Goal: Task Accomplishment & Management: Manage account settings

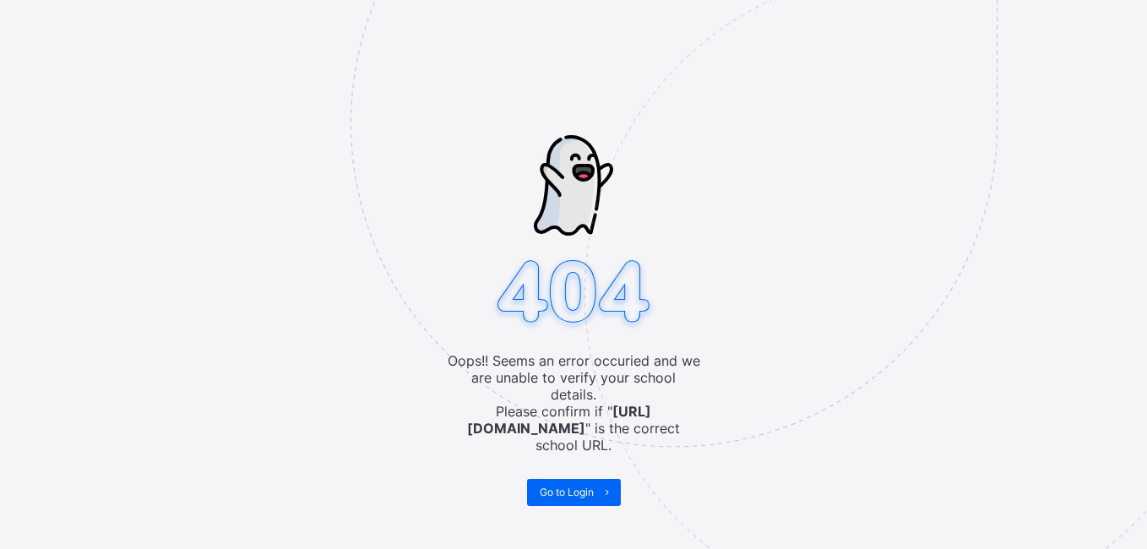
click at [573, 483] on img at bounding box center [790, 208] width 881 height 816
click at [573, 485] on span "Go to Login" at bounding box center [567, 491] width 54 height 13
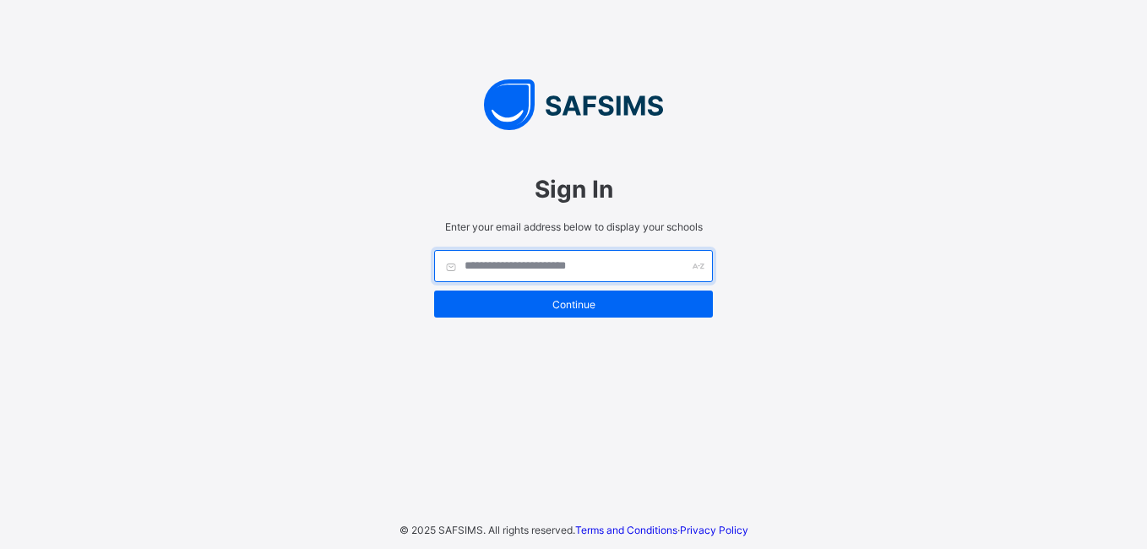
click at [506, 276] on input "text" at bounding box center [573, 266] width 279 height 32
type input "**********"
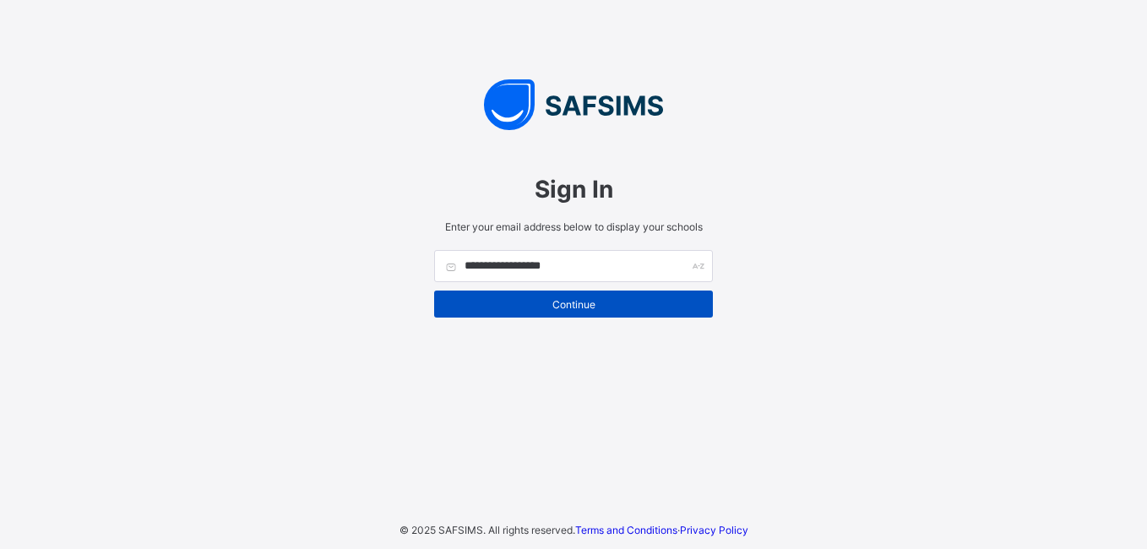
click at [504, 298] on span "Continue" at bounding box center [573, 304] width 253 height 13
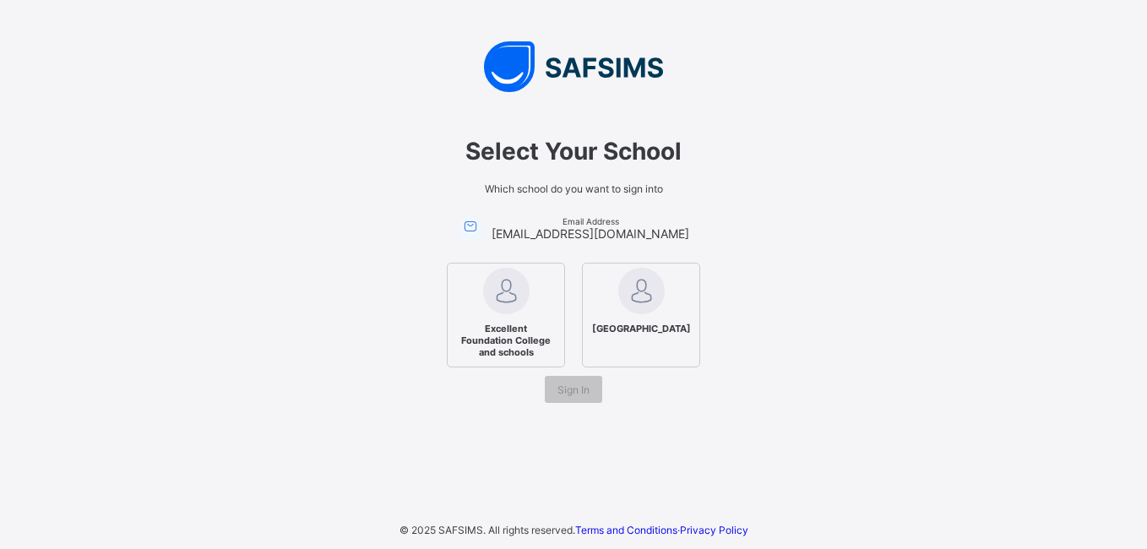
click at [513, 308] on img at bounding box center [506, 291] width 46 height 46
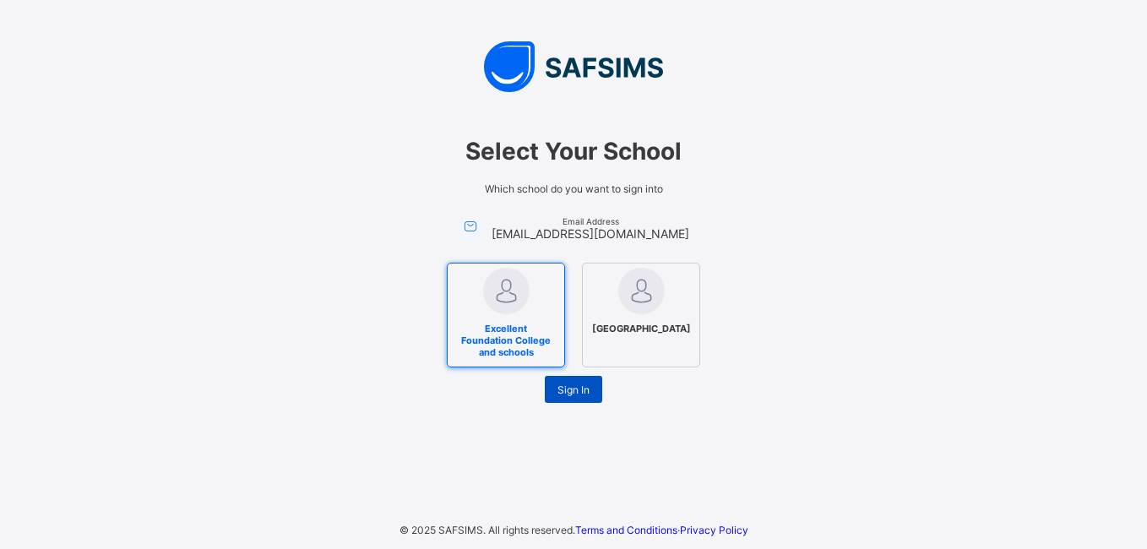
click at [560, 382] on div "Sign In" at bounding box center [573, 389] width 57 height 27
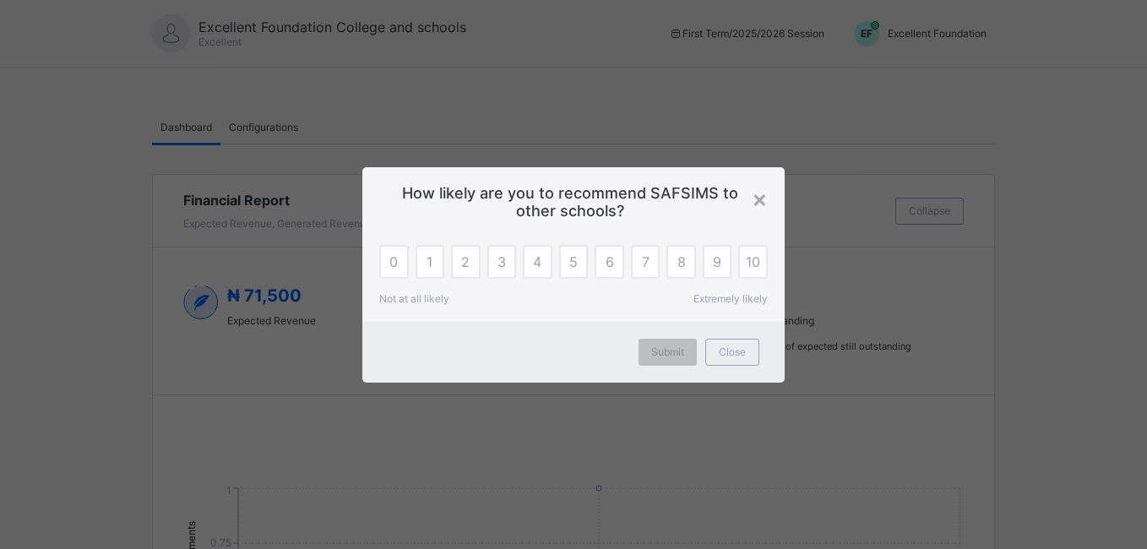
click at [758, 212] on div "×" at bounding box center [759, 198] width 16 height 29
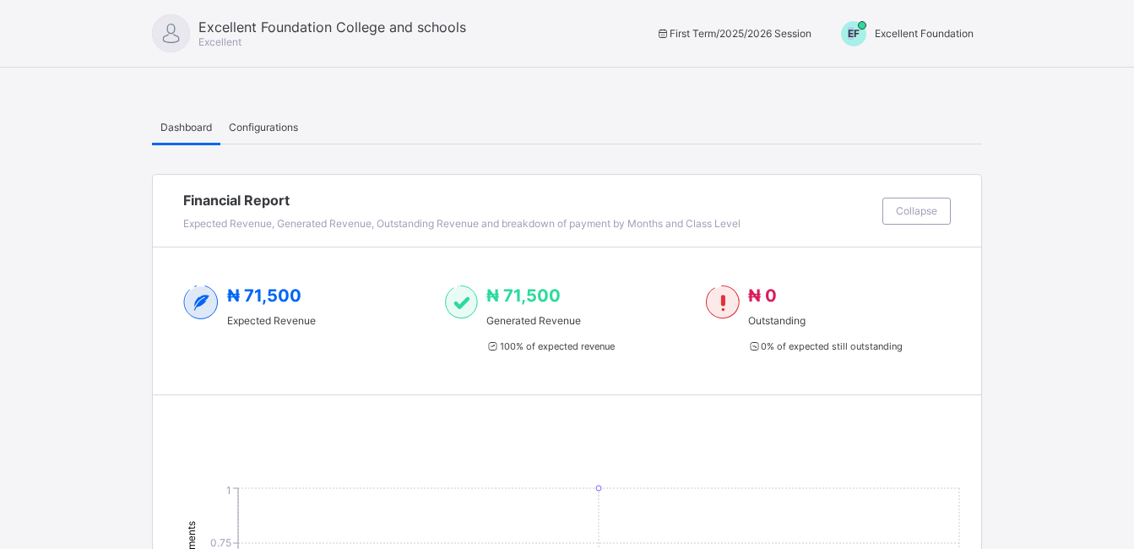
click at [860, 35] on span "EF" at bounding box center [854, 33] width 12 height 13
drag, startPoint x: 863, startPoint y: 35, endPoint x: 855, endPoint y: 63, distance: 28.9
click at [854, 62] on ul "Switch to Admin View Logout" at bounding box center [910, 89] width 144 height 68
click at [860, 29] on span "EF" at bounding box center [854, 33] width 12 height 13
click at [886, 71] on span "Switch to Admin View" at bounding box center [910, 71] width 128 height 19
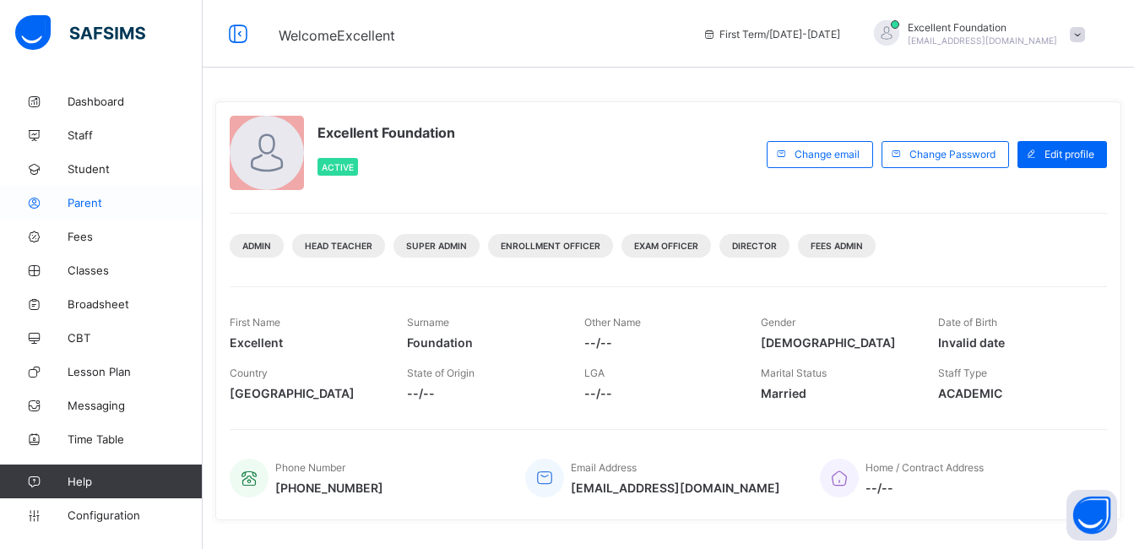
click at [125, 203] on span "Parent" at bounding box center [135, 203] width 135 height 14
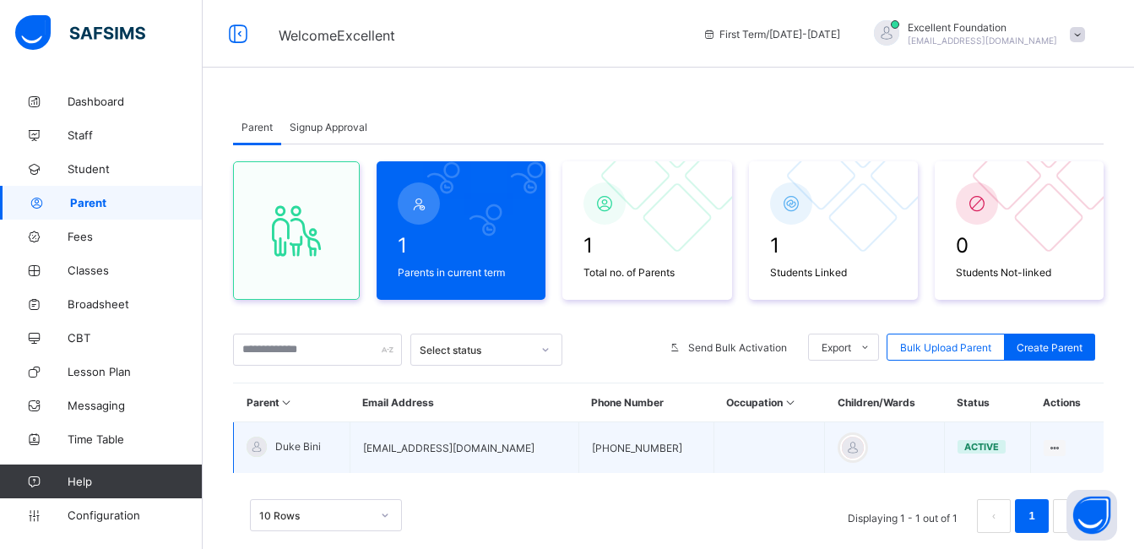
click at [794, 438] on td at bounding box center [768, 448] width 111 height 52
click at [840, 447] on div at bounding box center [852, 447] width 25 height 25
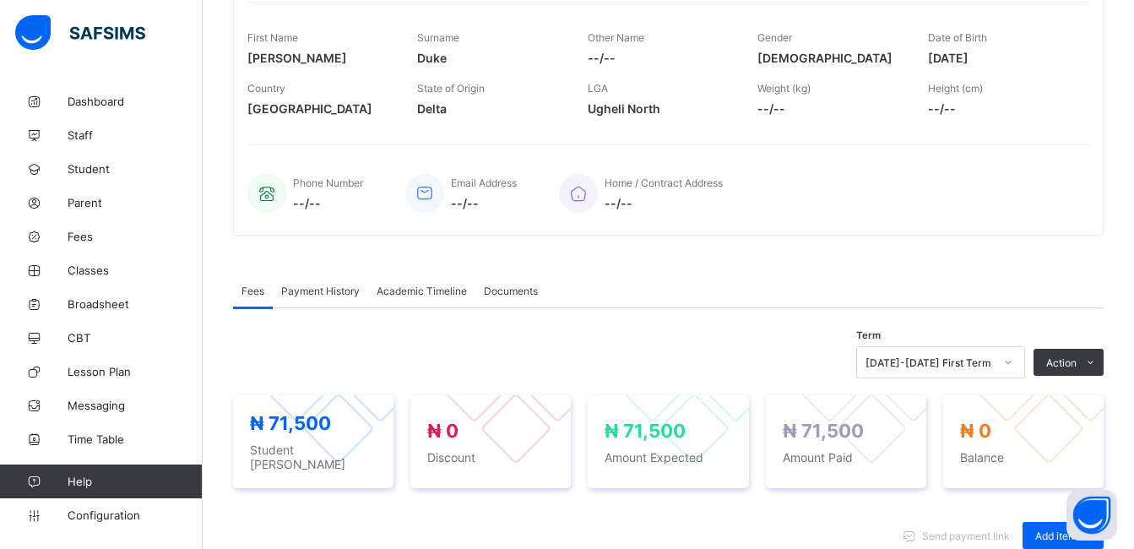
scroll to position [258, 0]
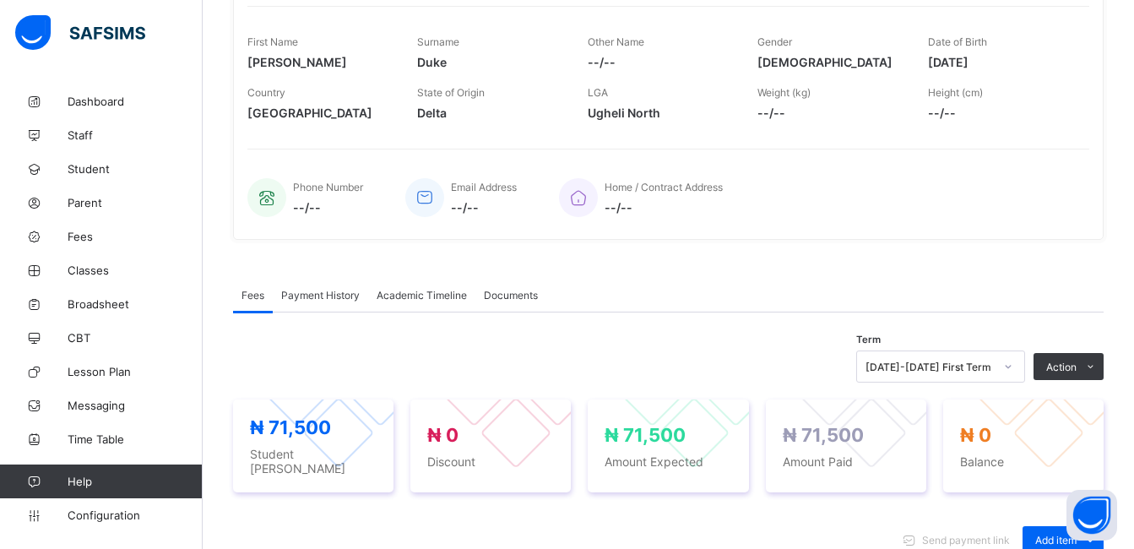
click at [289, 306] on div "Payment History" at bounding box center [320, 295] width 95 height 34
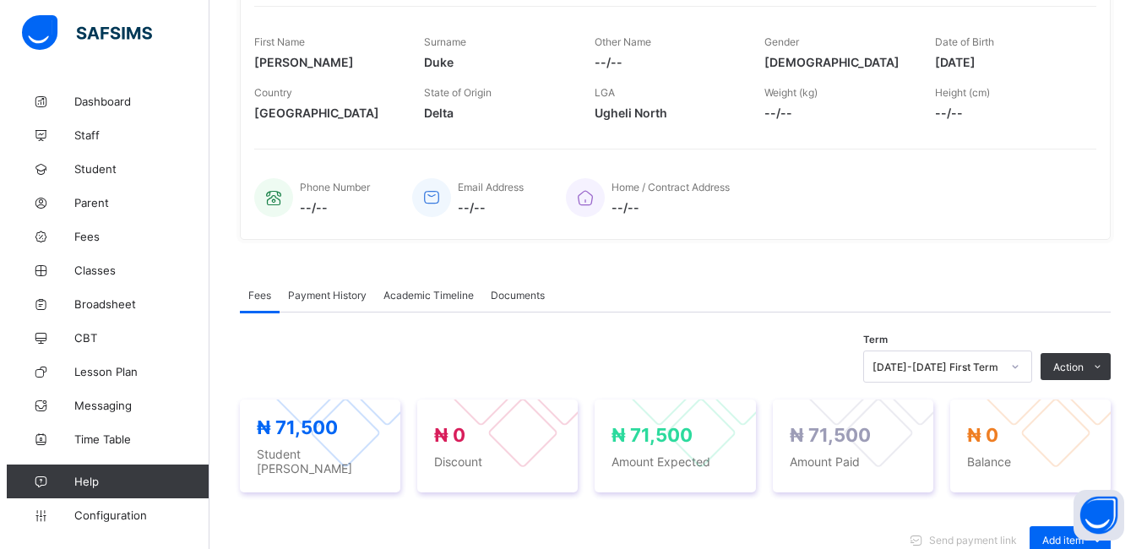
scroll to position [255, 0]
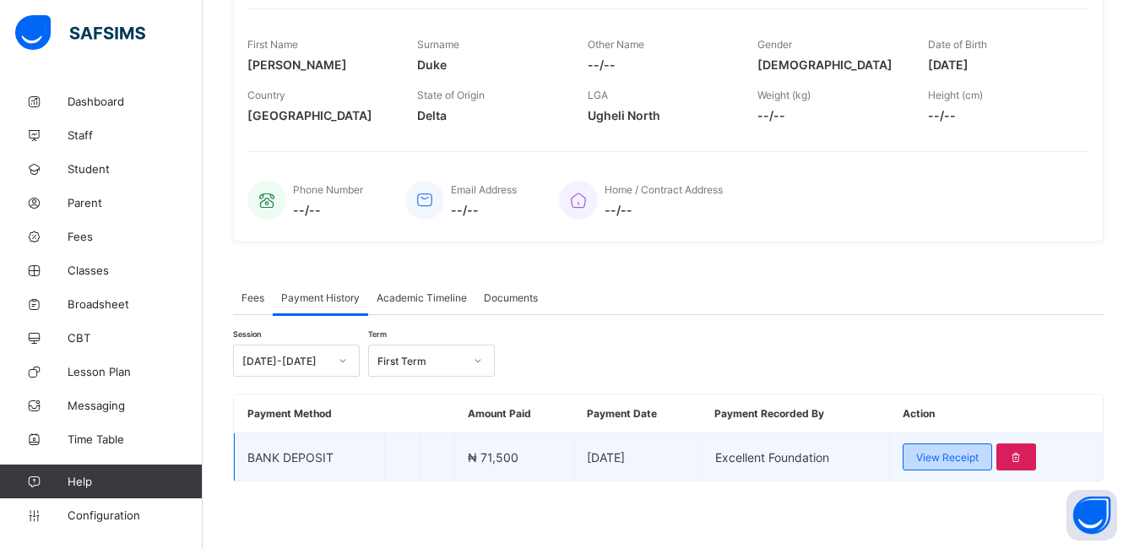
click at [939, 464] on div "View Receipt" at bounding box center [948, 456] width 90 height 27
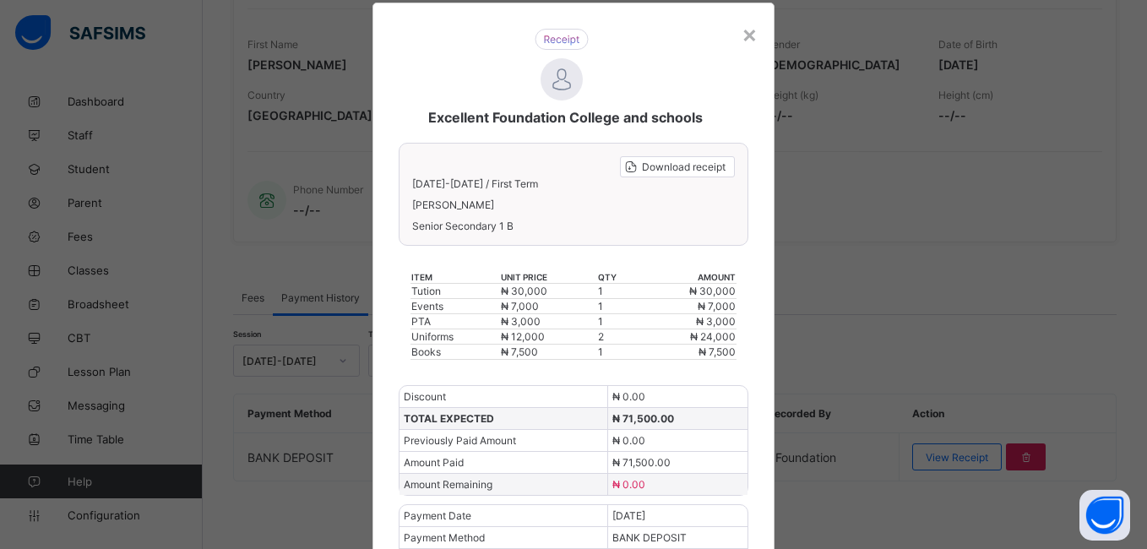
scroll to position [35, 0]
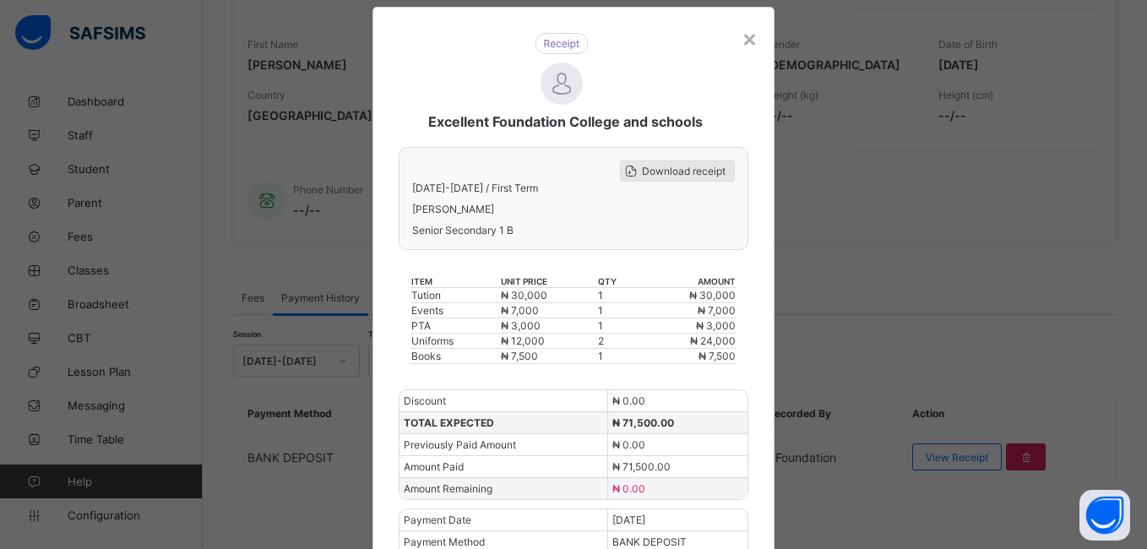
click at [684, 164] on div "Download receipt" at bounding box center [677, 170] width 115 height 21
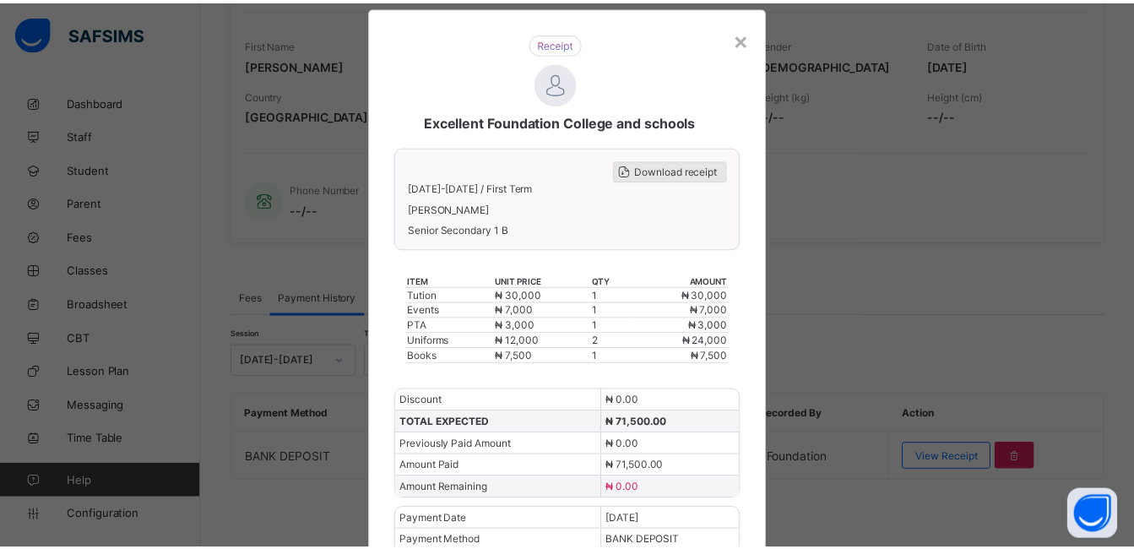
scroll to position [0, 0]
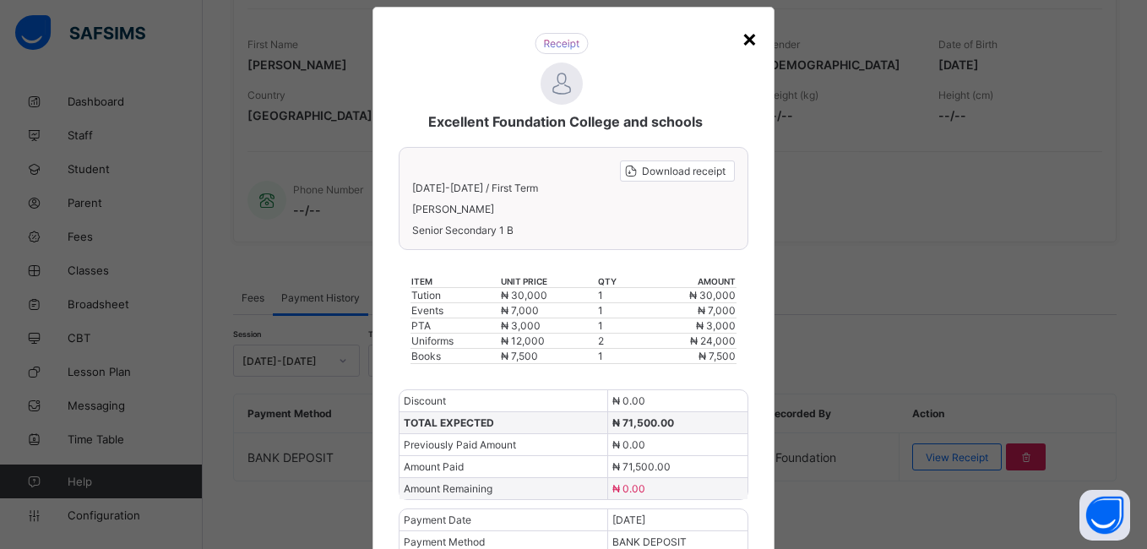
click at [741, 40] on div "×" at bounding box center [749, 38] width 16 height 29
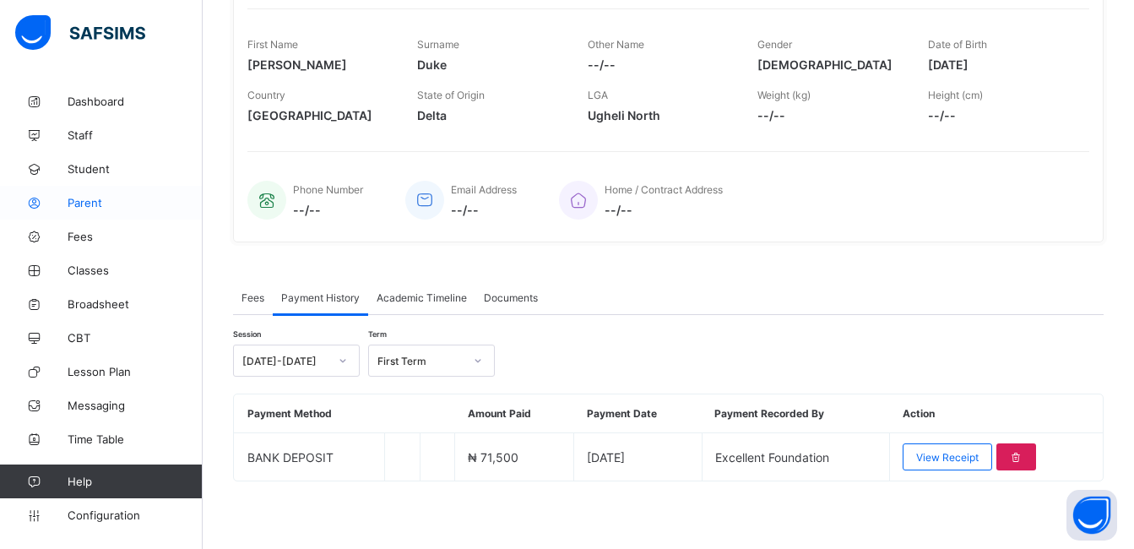
click at [95, 195] on link "Parent" at bounding box center [101, 203] width 203 height 34
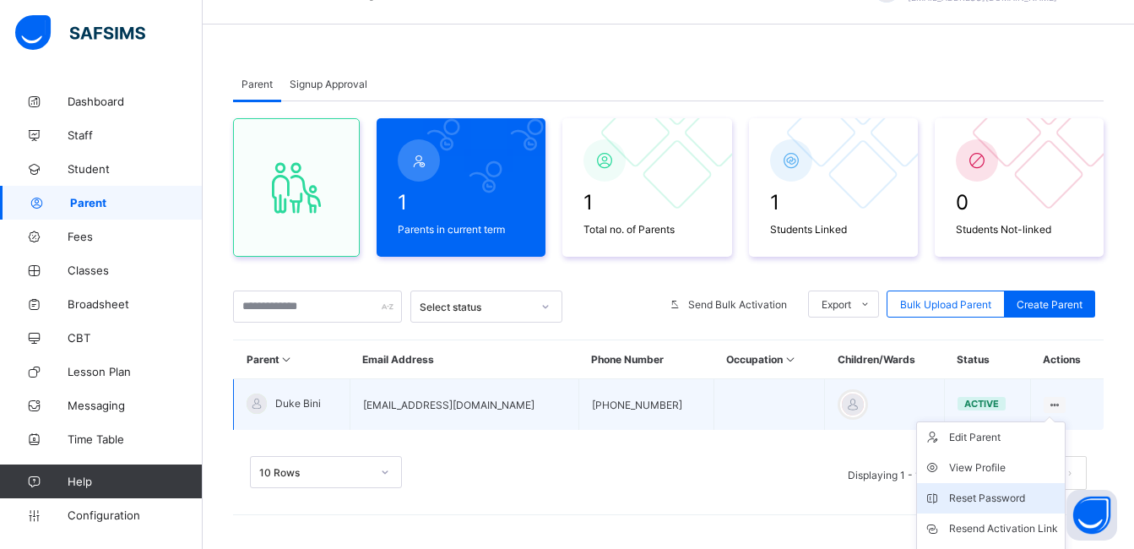
scroll to position [130, 0]
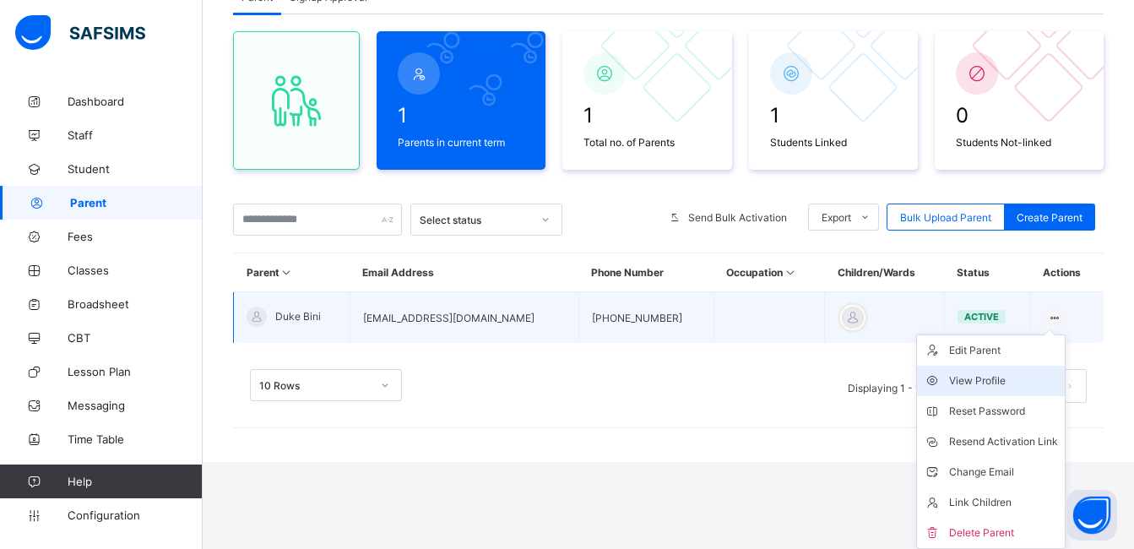
click at [1030, 377] on div "View Profile" at bounding box center [1003, 380] width 109 height 17
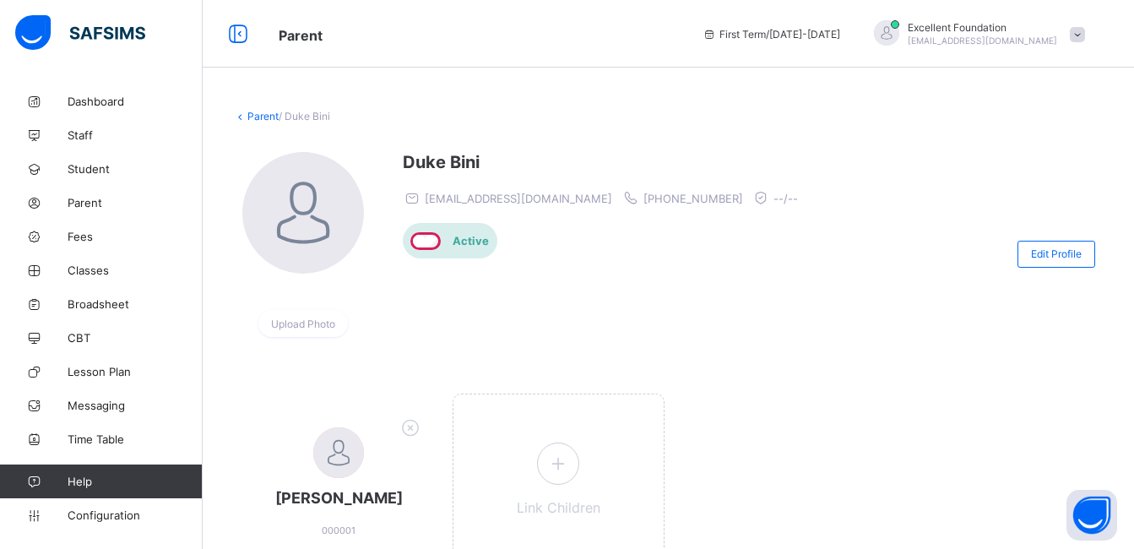
scroll to position [19, 0]
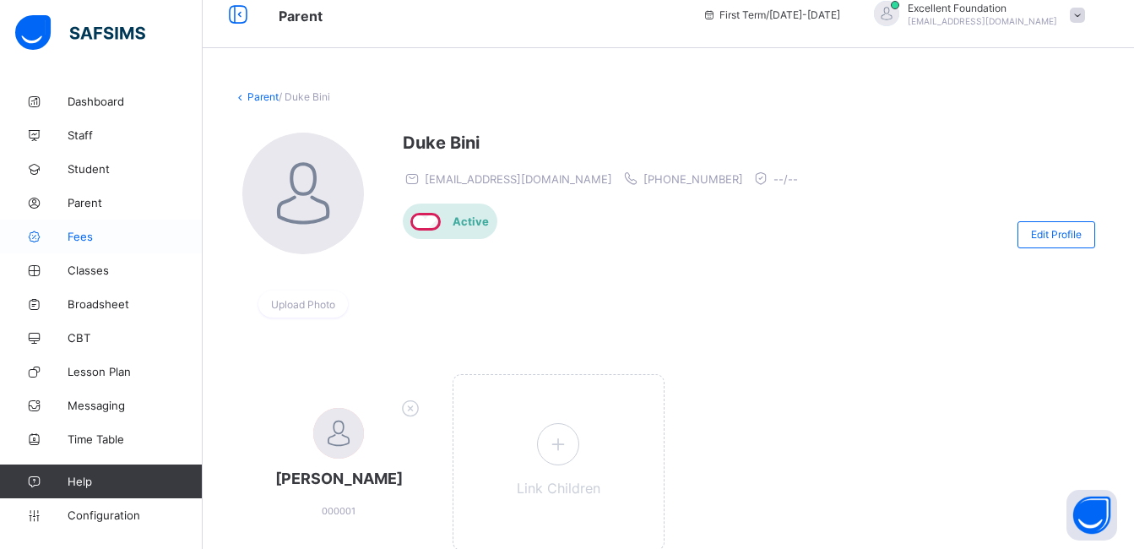
click at [102, 228] on link "Fees" at bounding box center [101, 237] width 203 height 34
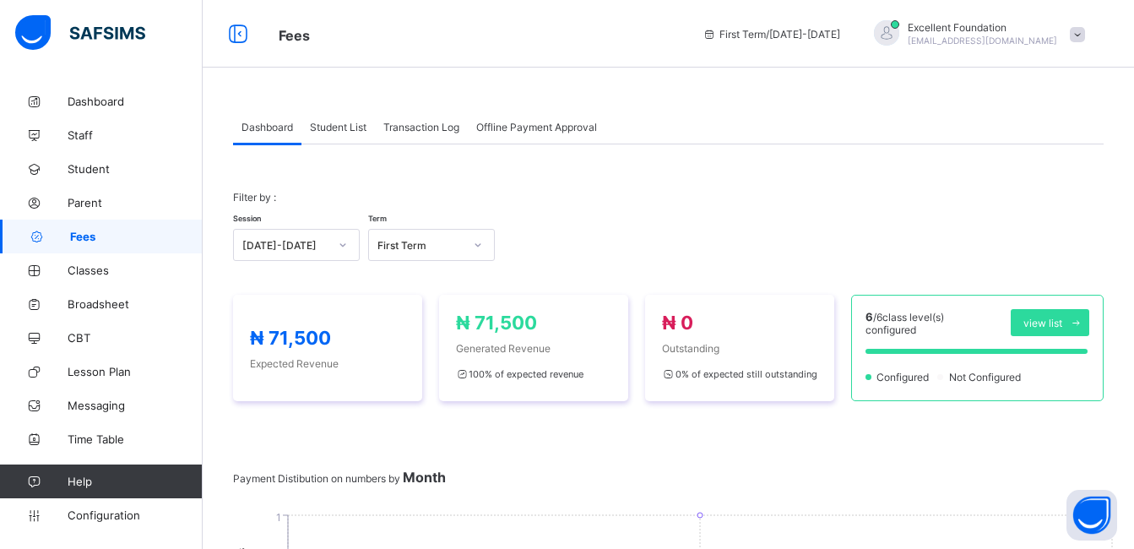
click at [372, 131] on div "Student List" at bounding box center [337, 127] width 73 height 34
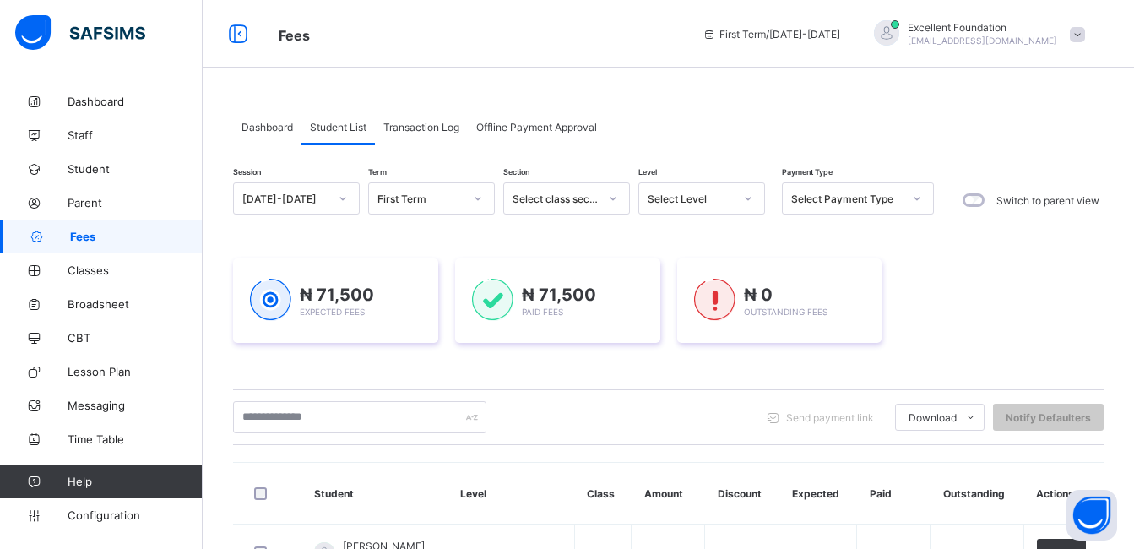
click at [393, 128] on span "Transaction Log" at bounding box center [421, 127] width 76 height 13
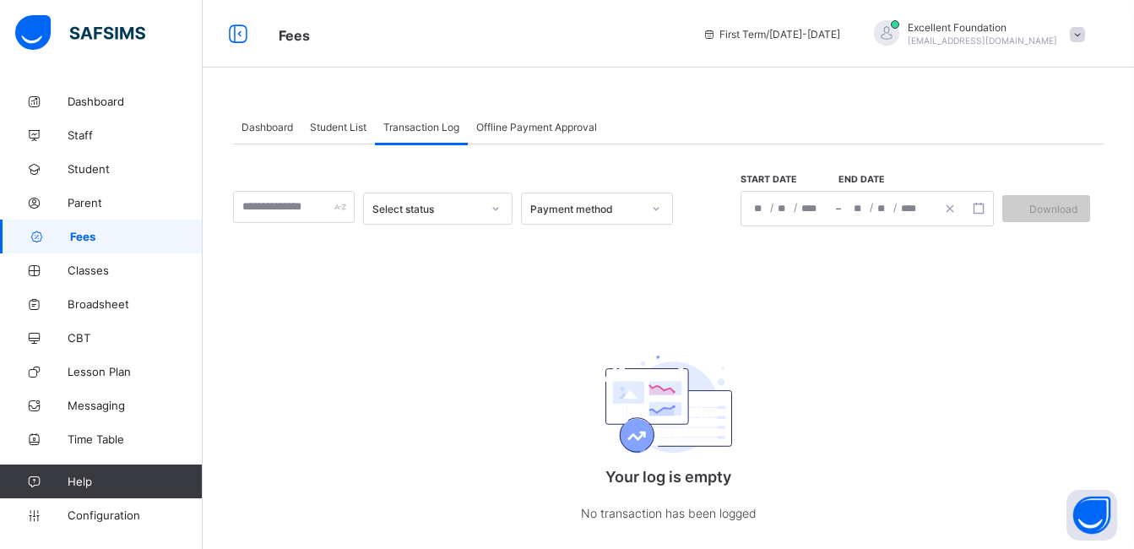
click at [485, 130] on span "Offline Payment Approval" at bounding box center [536, 127] width 121 height 13
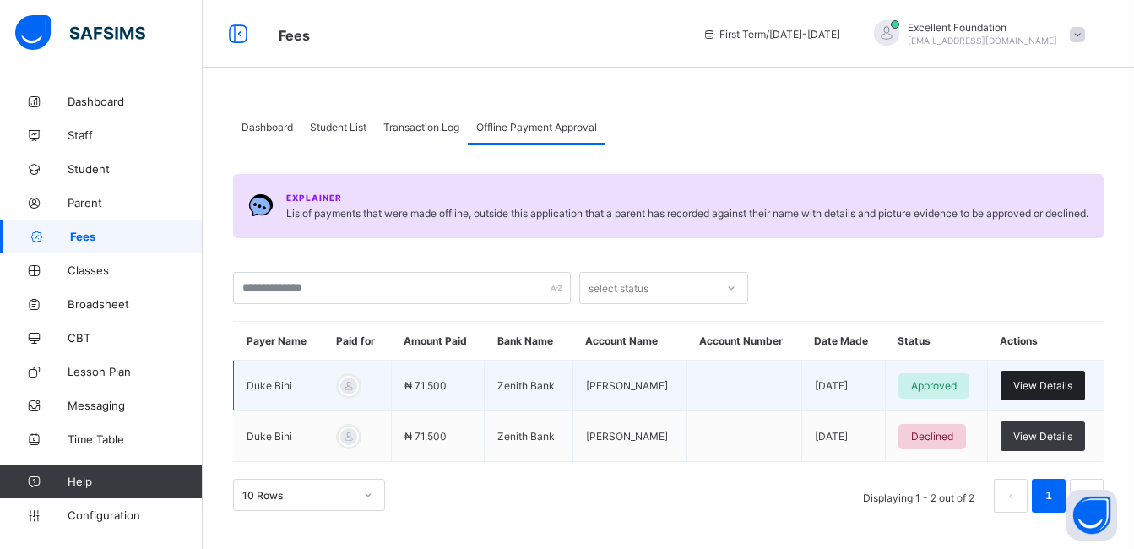
click at [1044, 384] on div "View Details" at bounding box center [1043, 386] width 84 height 30
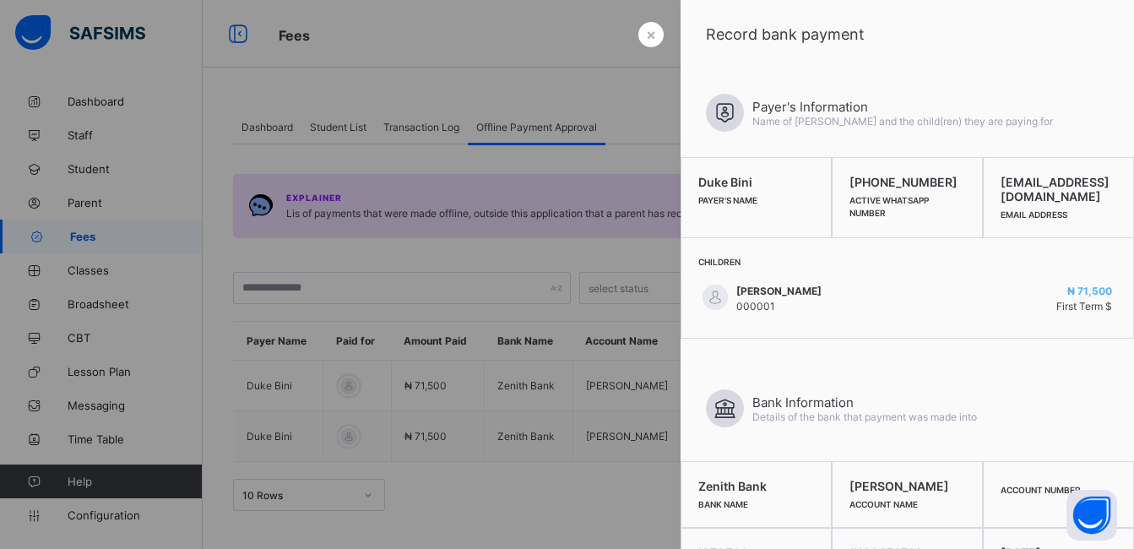
scroll to position [2, 0]
click at [1096, 347] on div "Bank Information Details of the bank that payment was made into" at bounding box center [907, 400] width 453 height 122
click at [1090, 457] on div "Bank Information Details of the bank that payment was made into" at bounding box center [907, 400] width 453 height 122
click at [1088, 457] on div "Bank Information Details of the bank that payment was made into" at bounding box center [907, 400] width 453 height 122
click at [534, 201] on div at bounding box center [567, 274] width 1134 height 549
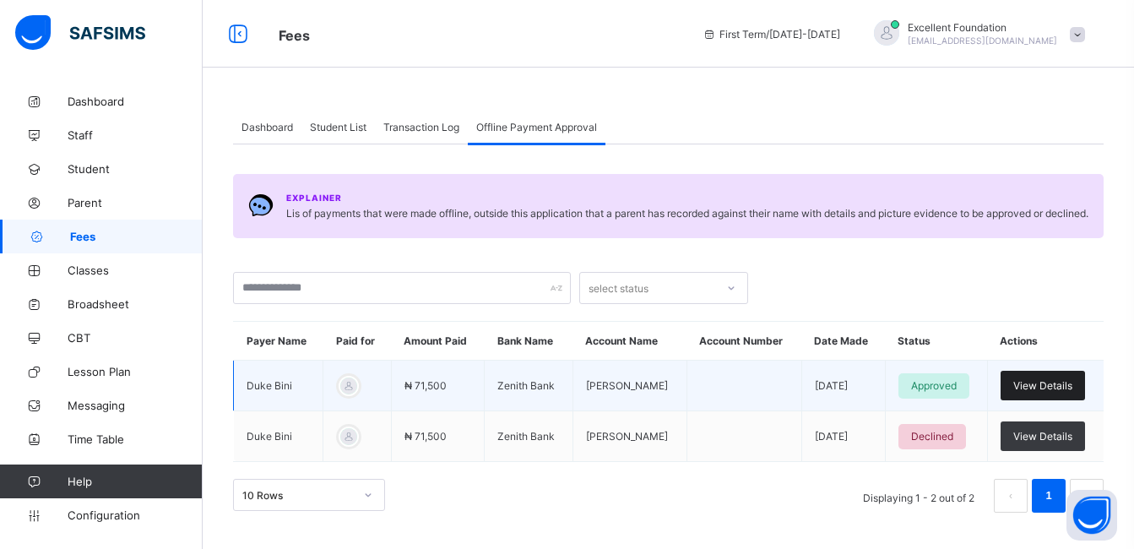
click at [1062, 388] on div "View Details" at bounding box center [1043, 386] width 84 height 30
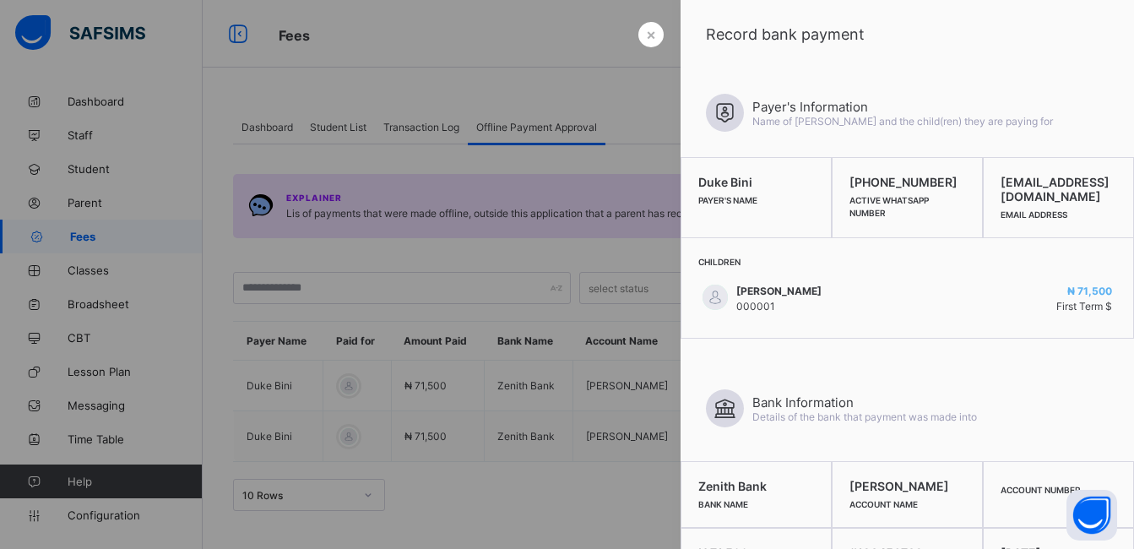
drag, startPoint x: 1022, startPoint y: 537, endPoint x: 968, endPoint y: 445, distance: 107.2
click at [968, 445] on div "Bank Information Details of the bank that payment was made into" at bounding box center [907, 408] width 403 height 89
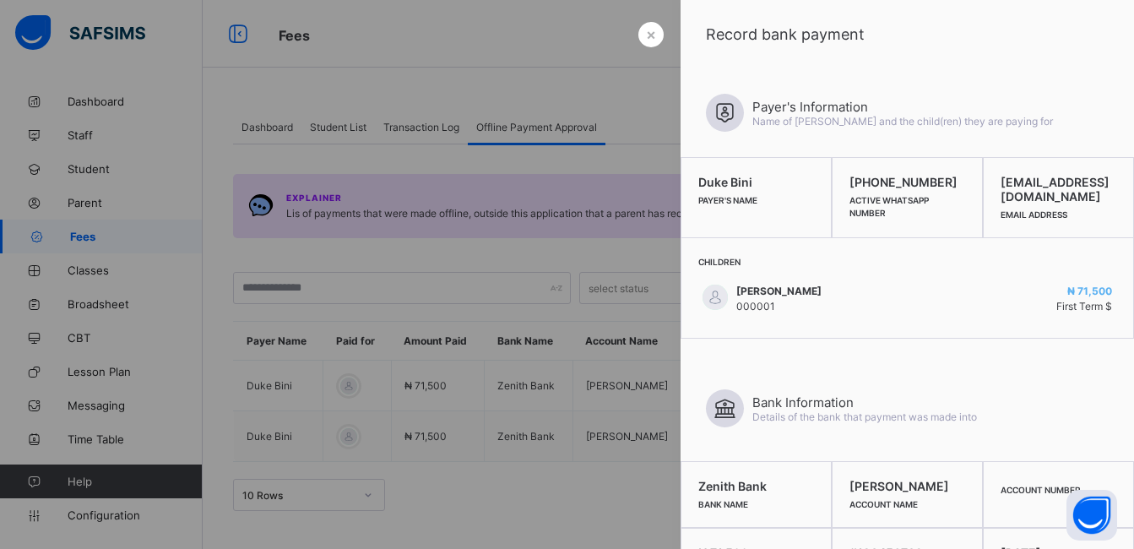
click at [943, 415] on span "Details of the bank that payment was made into" at bounding box center [864, 416] width 225 height 13
click at [907, 520] on div "Bini-odie Atuyota Account Name" at bounding box center [907, 494] width 151 height 67
click at [654, 30] on div "×" at bounding box center [650, 34] width 25 height 25
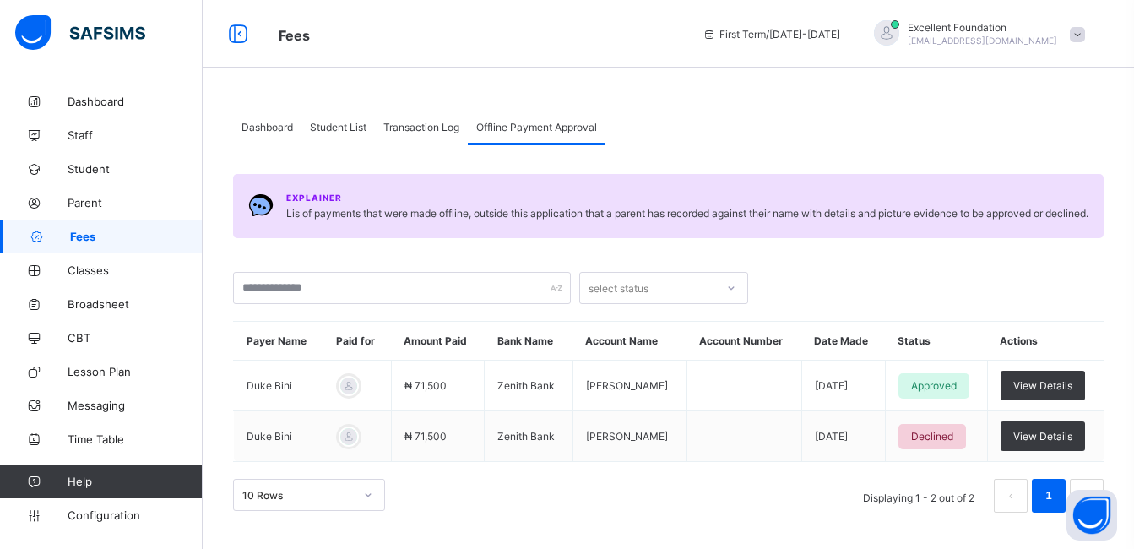
click at [442, 117] on div "Transaction Log" at bounding box center [421, 127] width 93 height 34
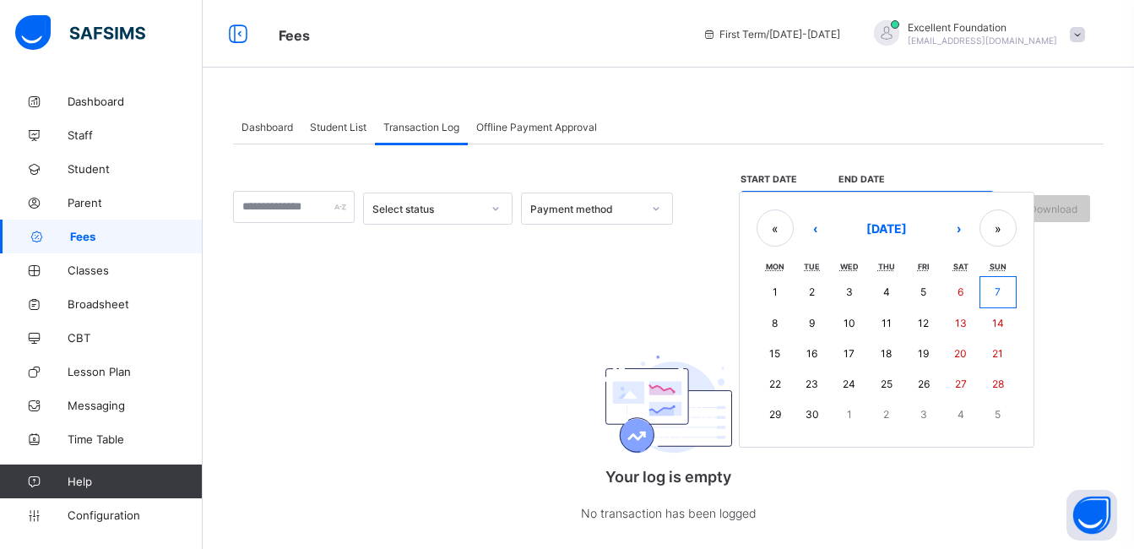
click at [821, 207] on div "/ / – / / « ‹ September 2025 › » Mon Tue Wed Thu Fri Sat Sun 1 2 3 4 5 6 7 8 9 …" at bounding box center [866, 208] width 253 height 35
click at [993, 286] on button "7" at bounding box center [997, 292] width 37 height 32
click at [905, 295] on button "4" at bounding box center [886, 292] width 37 height 32
type input "**********"
type input "*"
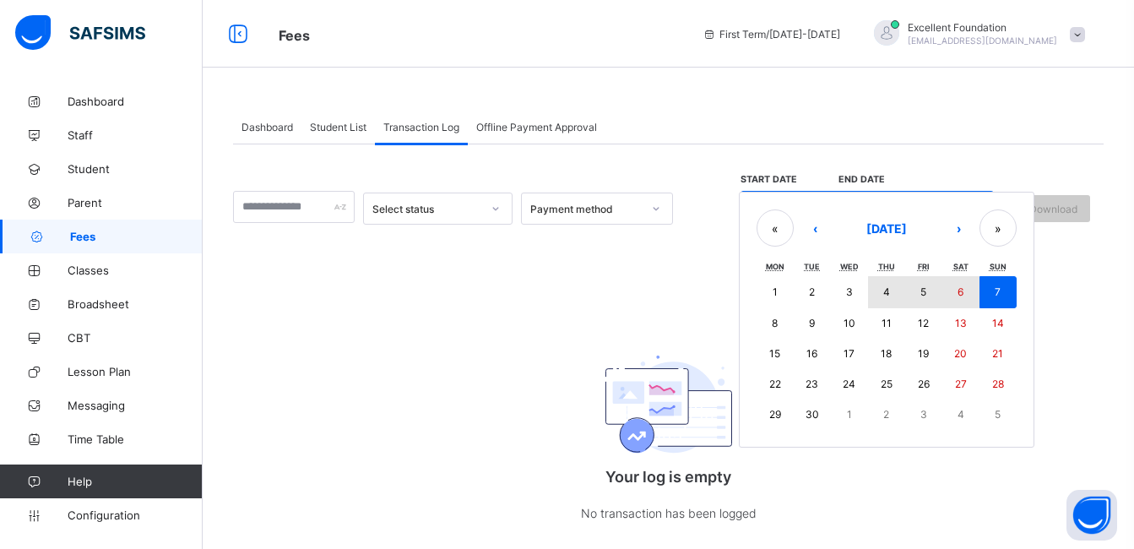
type input "*"
type input "****"
type input "**********"
type input "*"
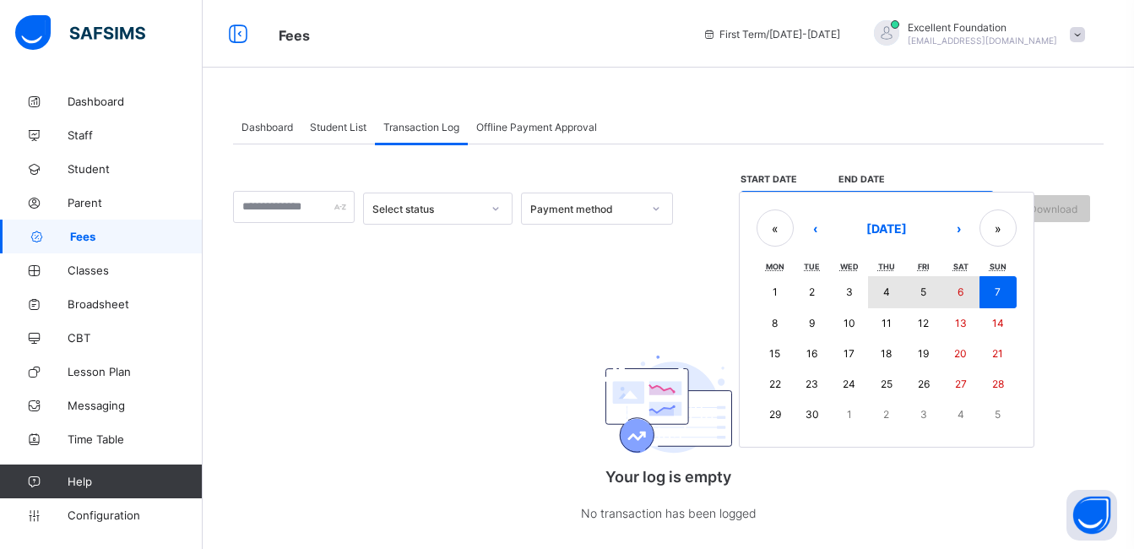
type input "****"
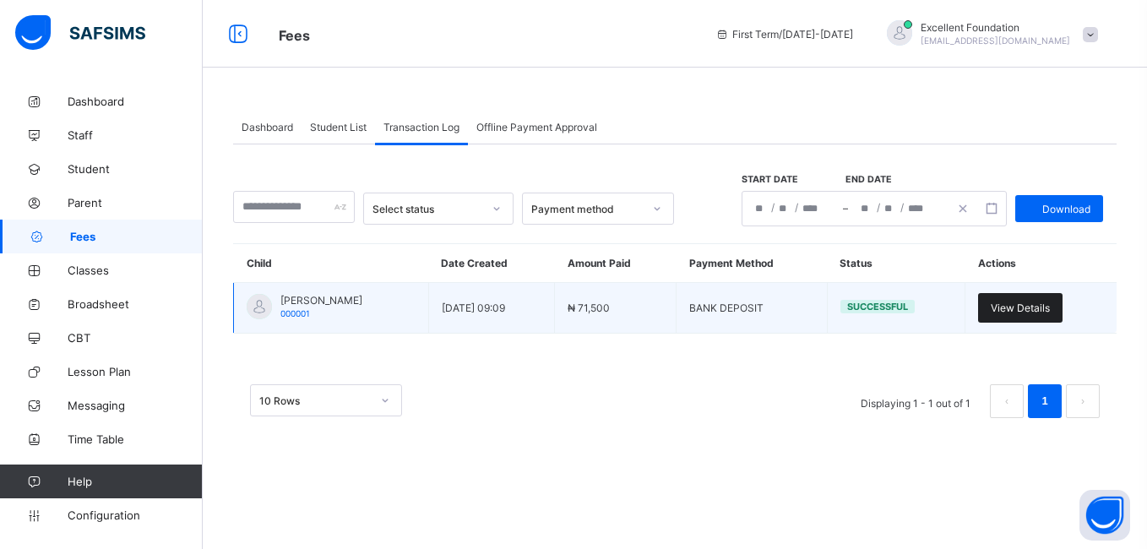
click at [1012, 306] on span "View Details" at bounding box center [1019, 307] width 59 height 13
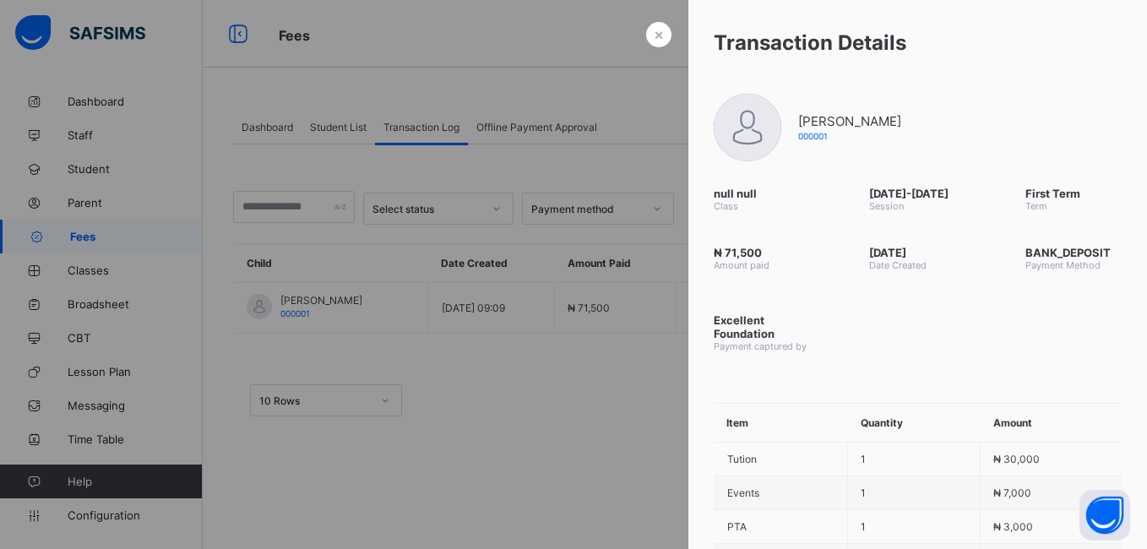
click at [1133, 306] on div "₦ 71,500 Amount paid 2025-09-07 Date Created BANK_DEPOSIT Payment Method Excell…" at bounding box center [917, 299] width 458 height 140
drag, startPoint x: 1067, startPoint y: 301, endPoint x: 1048, endPoint y: 262, distance: 44.2
click at [1048, 262] on div "₦ 71,500 Amount paid 2025-09-07 Date Created BANK_DEPOSIT Payment Method Excell…" at bounding box center [917, 299] width 458 height 140
click at [1048, 262] on span "Payment Method" at bounding box center [1073, 265] width 96 height 12
click at [970, 254] on div "2025-09-07 Date Created" at bounding box center [916, 258] width 147 height 59
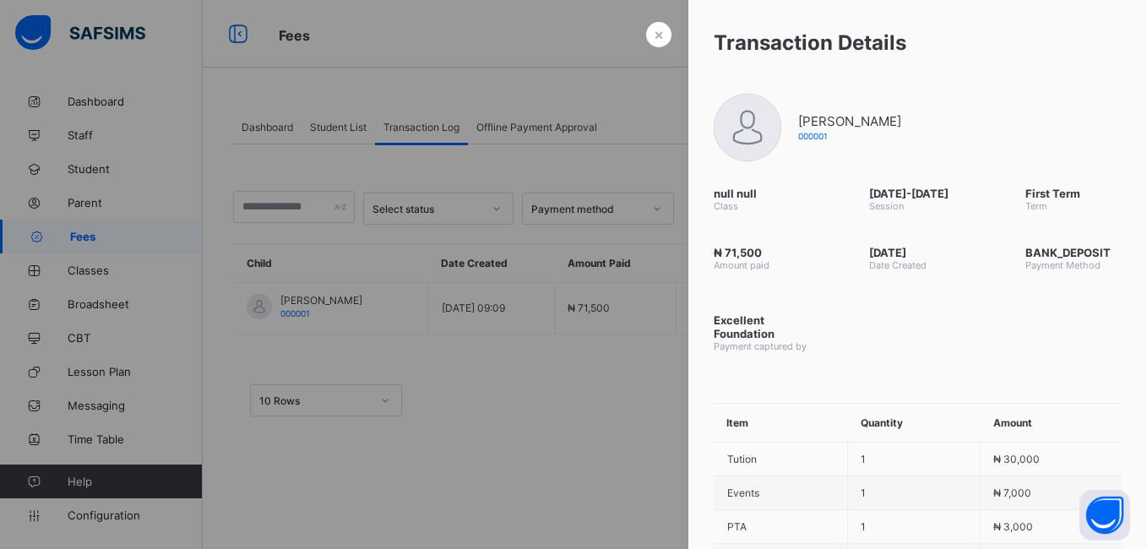
click at [1048, 424] on th "Amount" at bounding box center [1050, 423] width 141 height 39
click at [914, 235] on div "2025-09-07 Date Created" at bounding box center [916, 258] width 147 height 59
click at [1133, 313] on html "Fees First Term / 2025-2026 Excellent Foundation atuyotab@gmail.com Dashboard S…" at bounding box center [573, 274] width 1147 height 549
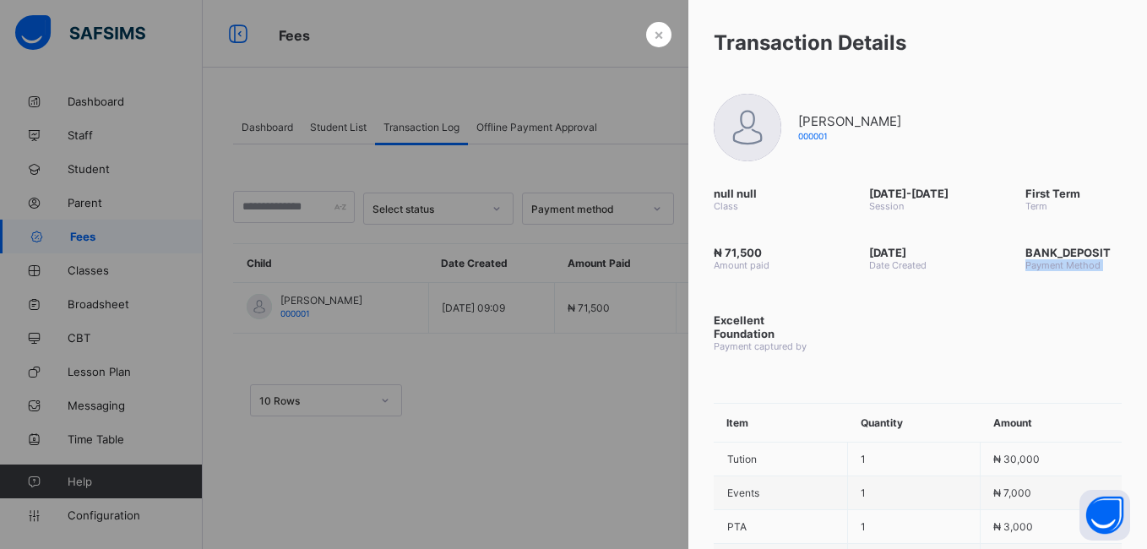
drag, startPoint x: 1146, startPoint y: 313, endPoint x: 1126, endPoint y: 357, distance: 48.4
click at [1126, 357] on div "₦ 71,500 Amount paid 2025-09-07 Date Created BANK_DEPOSIT Payment Method Excell…" at bounding box center [917, 299] width 458 height 140
click at [1133, 360] on div "₦ 71,500 Amount paid 2025-09-07 Date Created BANK_DEPOSIT Payment Method Excell…" at bounding box center [917, 299] width 458 height 140
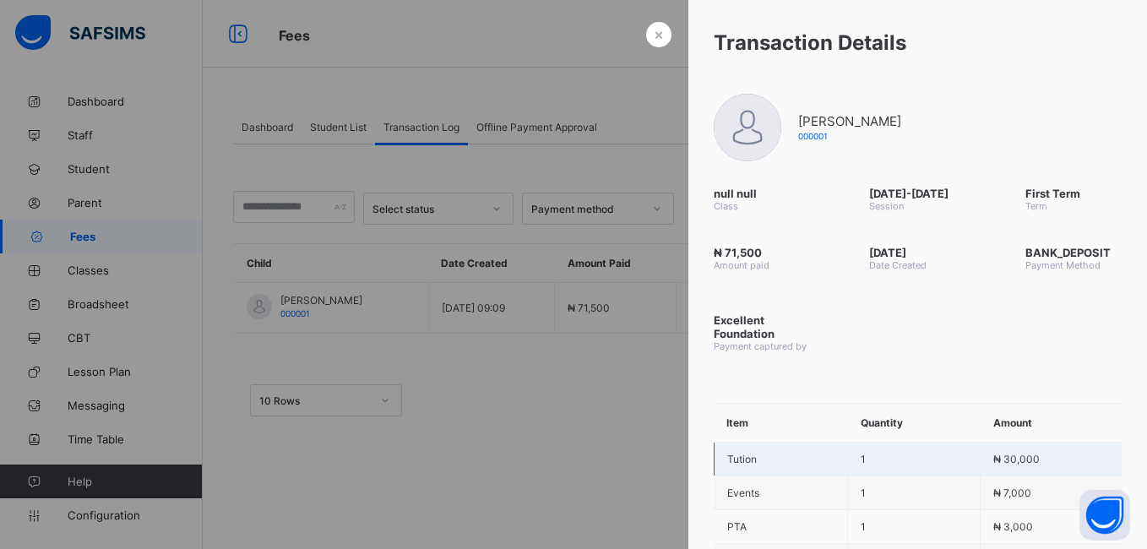
click at [831, 466] on td "Tution" at bounding box center [780, 459] width 134 height 34
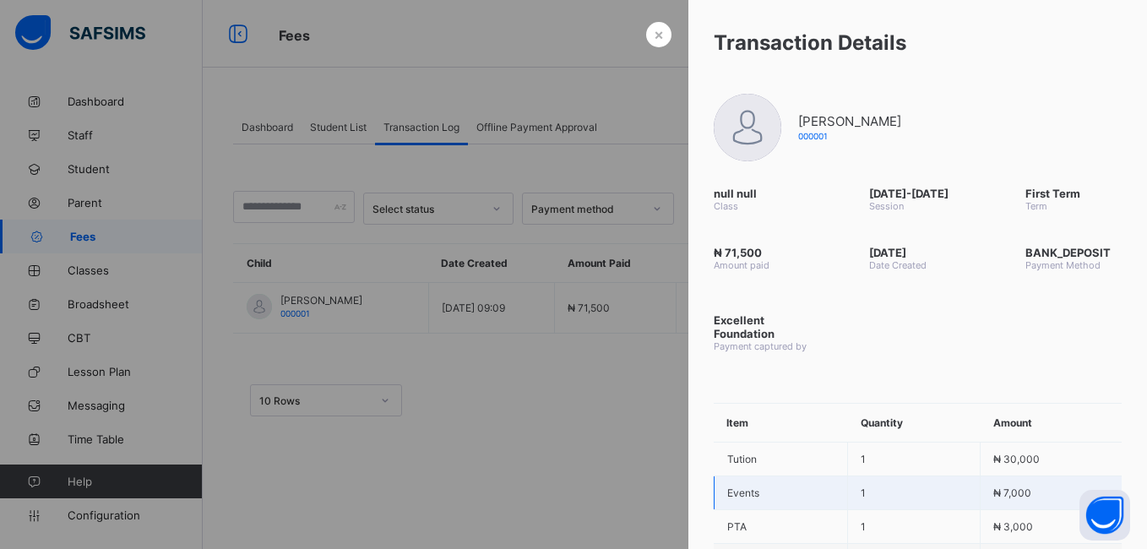
click at [854, 477] on td "1" at bounding box center [914, 493] width 133 height 34
drag, startPoint x: 854, startPoint y: 477, endPoint x: 869, endPoint y: 496, distance: 23.5
click at [869, 496] on td "1" at bounding box center [914, 493] width 133 height 34
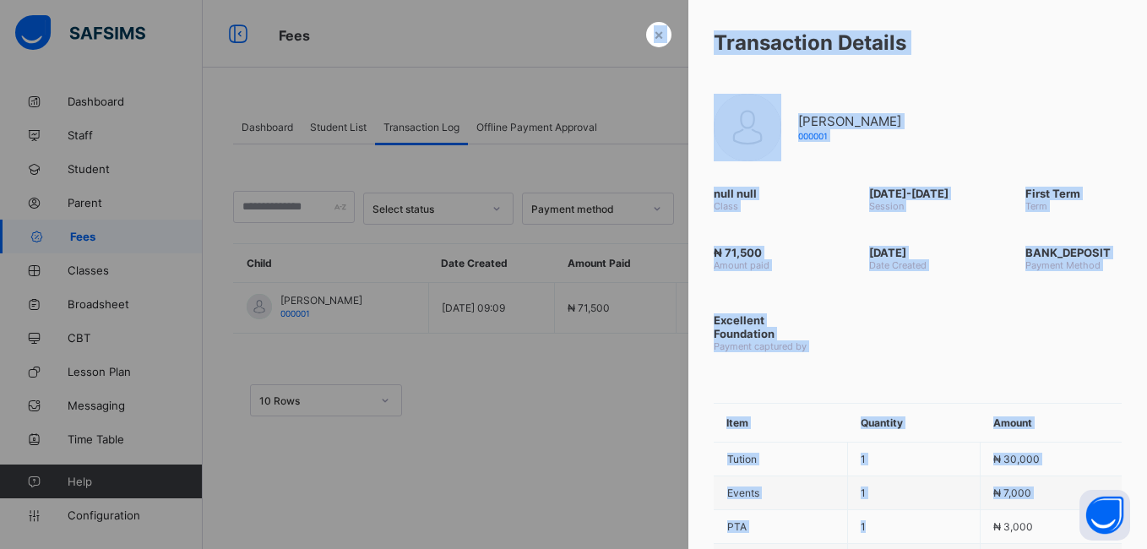
drag, startPoint x: 881, startPoint y: 521, endPoint x: 881, endPoint y: 551, distance: 30.4
click at [881, 548] on html "Fees First Term / 2025-2026 Excellent Foundation atuyotab@gmail.com Dashboard S…" at bounding box center [573, 274] width 1147 height 549
click at [882, 548] on html "Fees First Term / 2025-2026 Excellent Foundation atuyotab@gmail.com Dashboard S…" at bounding box center [573, 274] width 1147 height 549
drag, startPoint x: 882, startPoint y: 548, endPoint x: 974, endPoint y: 363, distance: 206.2
click at [974, 363] on div "₦ 71,500 Amount paid 2025-09-07 Date Created BANK_DEPOSIT Payment Method Excell…" at bounding box center [917, 299] width 458 height 140
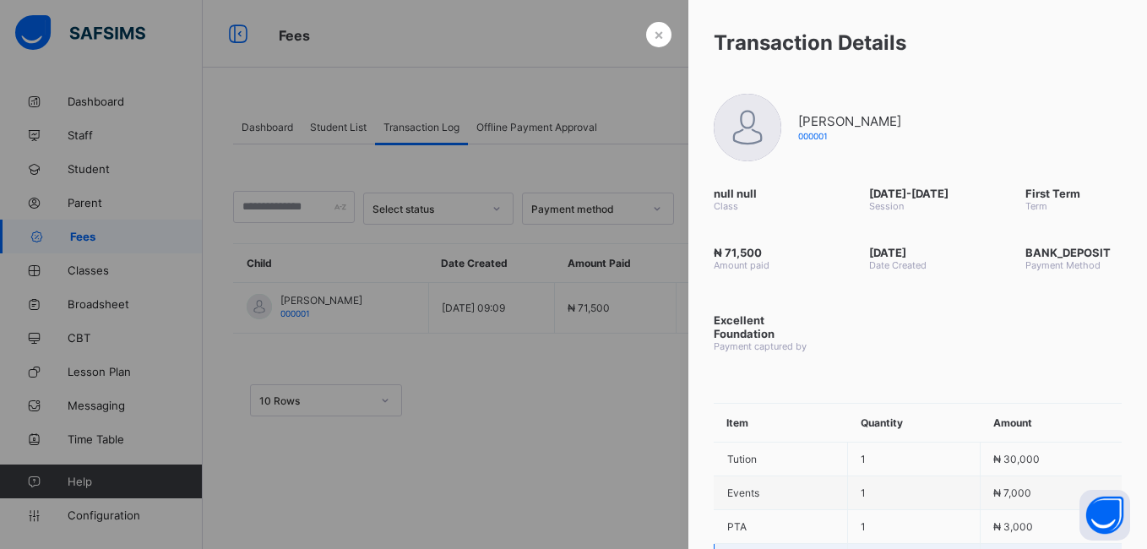
click at [861, 548] on html "Fees First Term / 2025-2026 Excellent Foundation atuyotab@gmail.com Dashboard S…" at bounding box center [573, 274] width 1147 height 549
click at [651, 57] on div at bounding box center [573, 274] width 1147 height 549
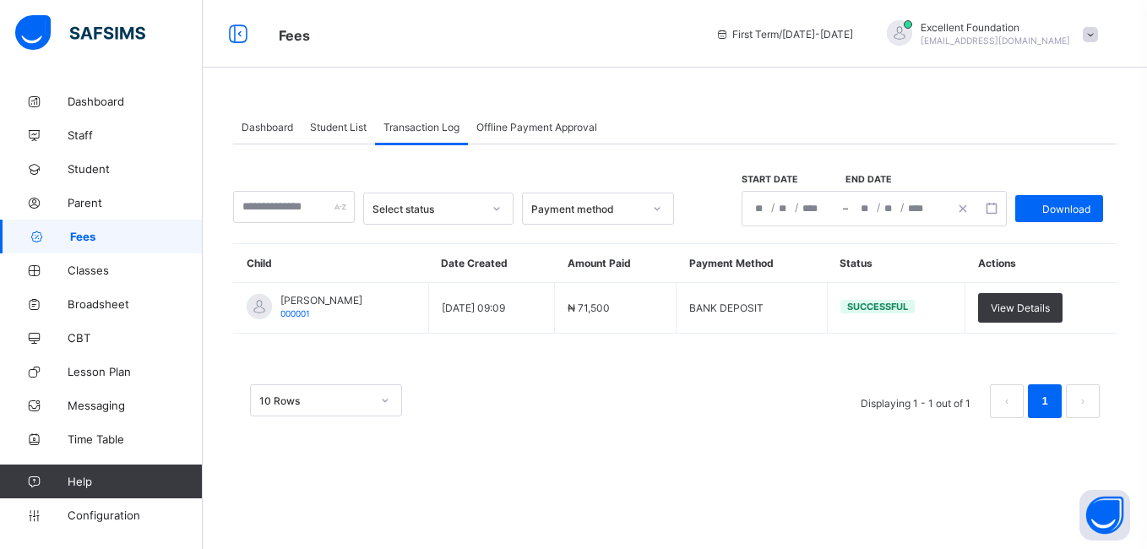
click at [657, 205] on icon at bounding box center [657, 208] width 10 height 17
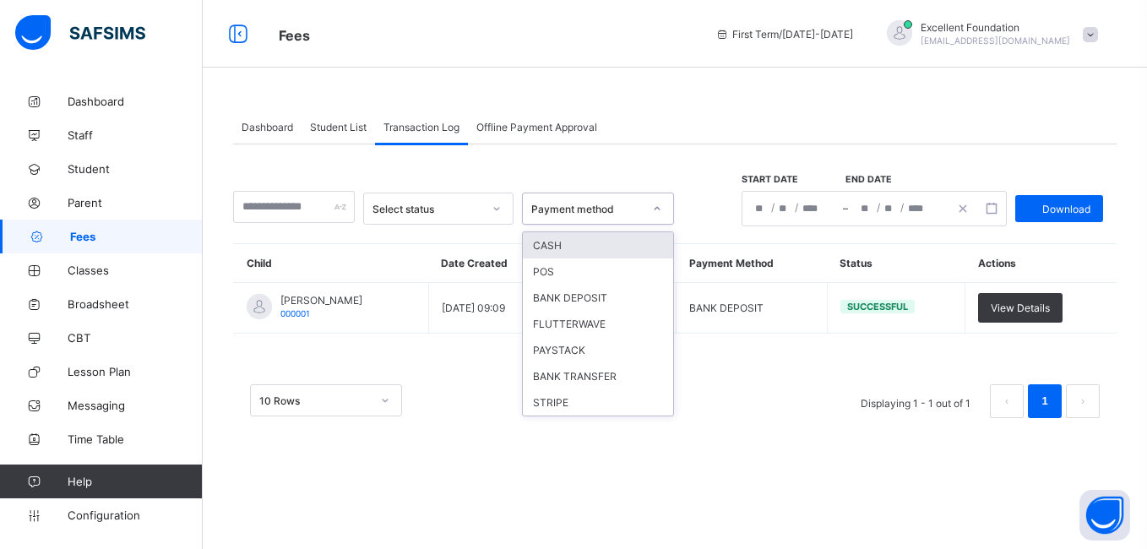
click at [633, 228] on div "**********" at bounding box center [674, 289] width 883 height 290
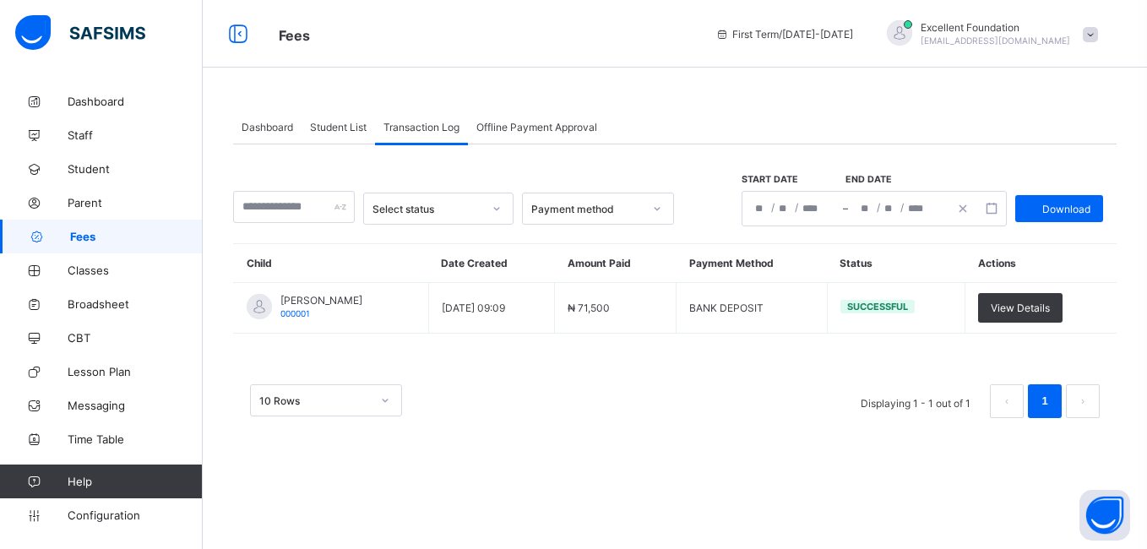
click at [496, 122] on span "Offline Payment Approval" at bounding box center [536, 127] width 121 height 13
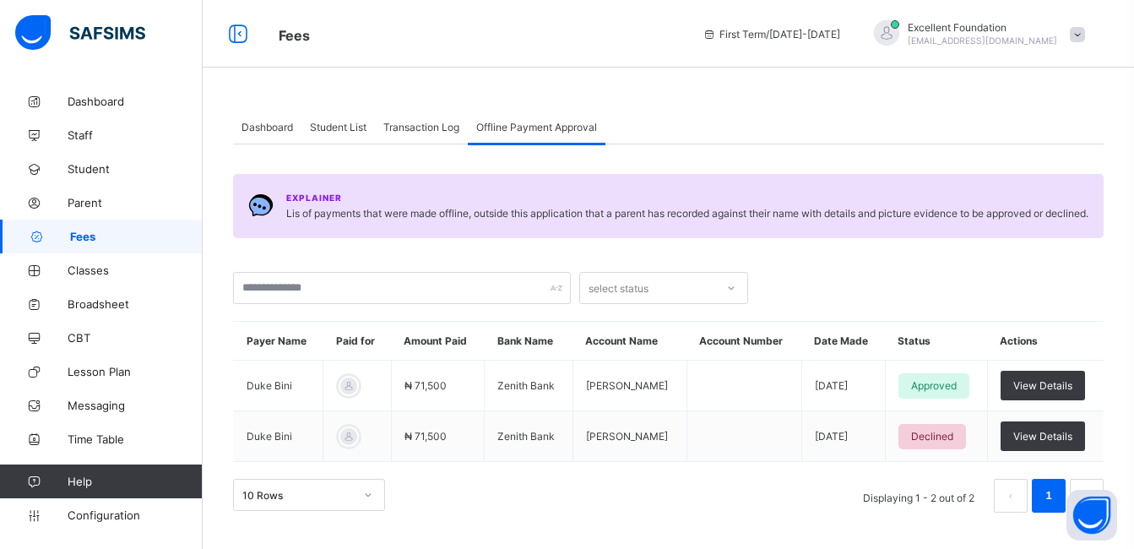
click at [332, 117] on div "Student List" at bounding box center [337, 127] width 73 height 34
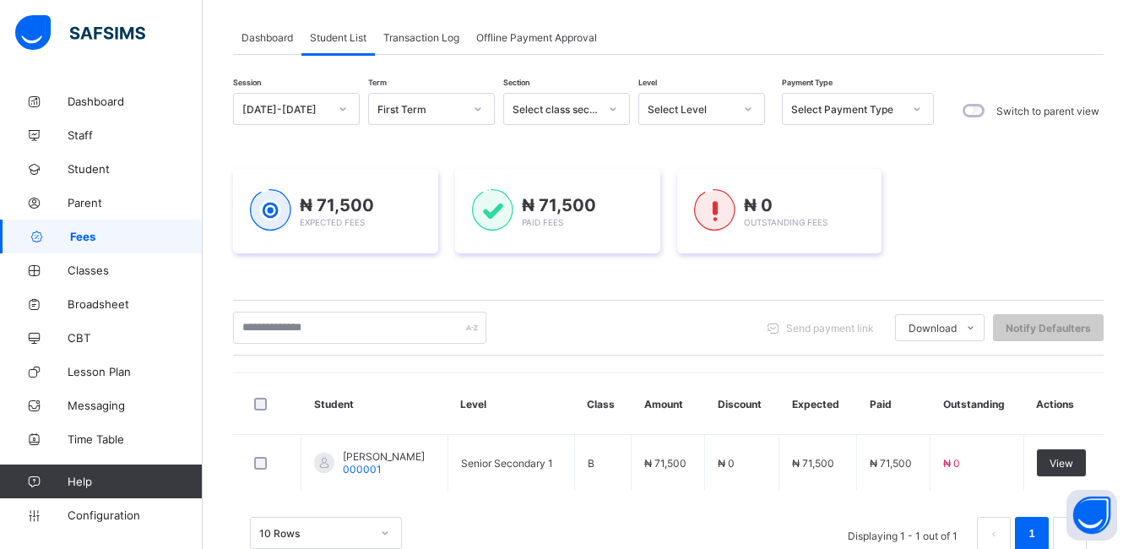
scroll to position [133, 0]
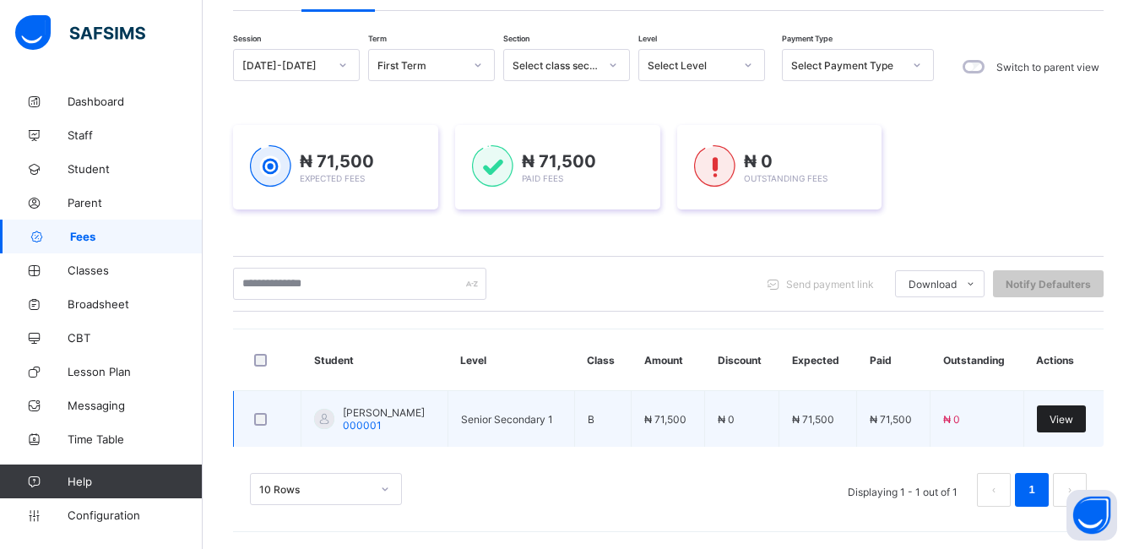
click at [1056, 424] on div "View" at bounding box center [1061, 418] width 49 height 27
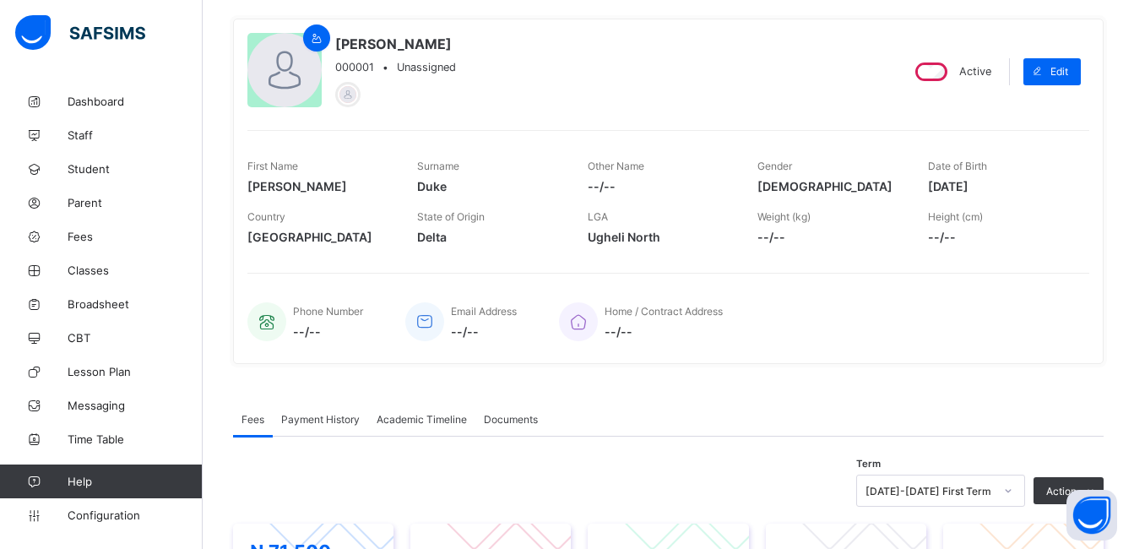
click at [344, 410] on div "Payment History" at bounding box center [320, 419] width 95 height 34
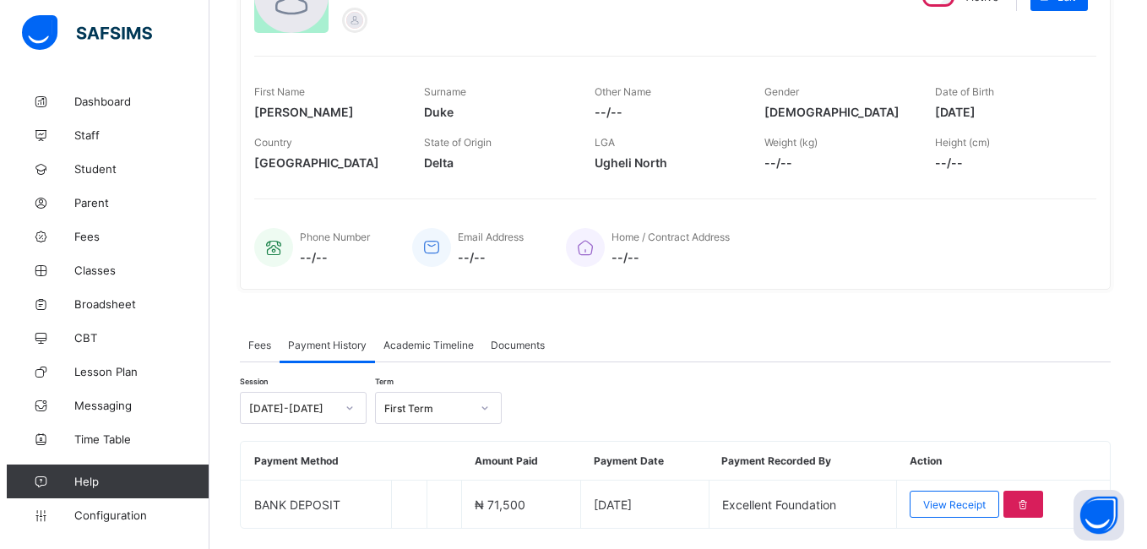
scroll to position [255, 0]
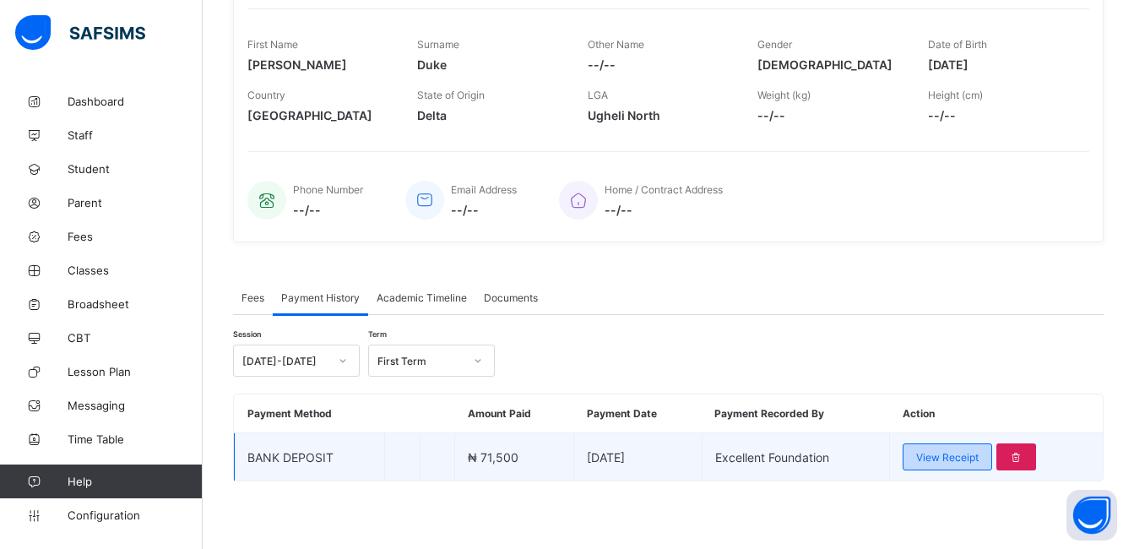
click at [979, 452] on span "View Receipt" at bounding box center [947, 457] width 62 height 13
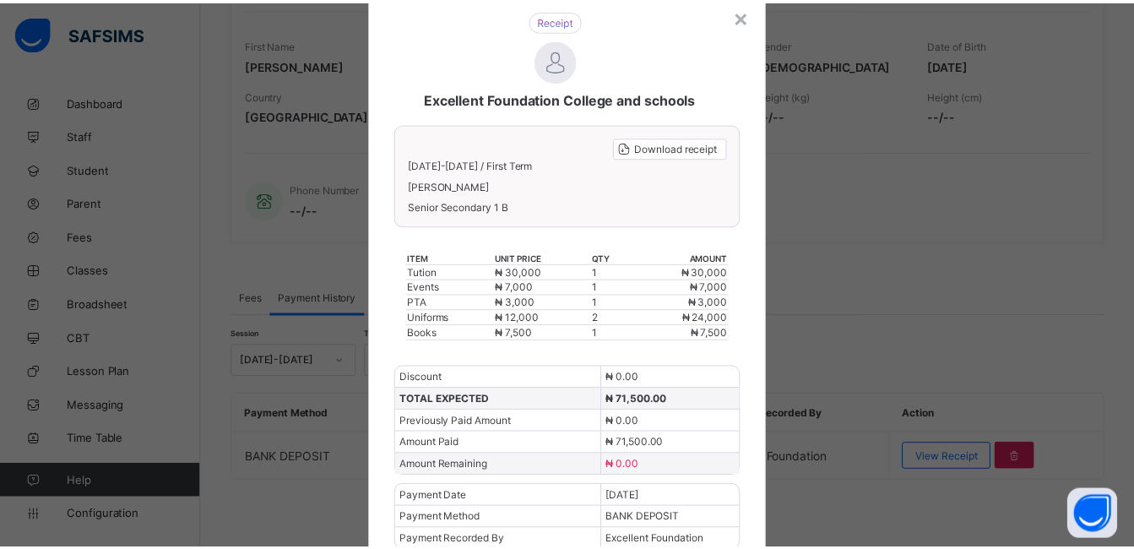
scroll to position [0, 0]
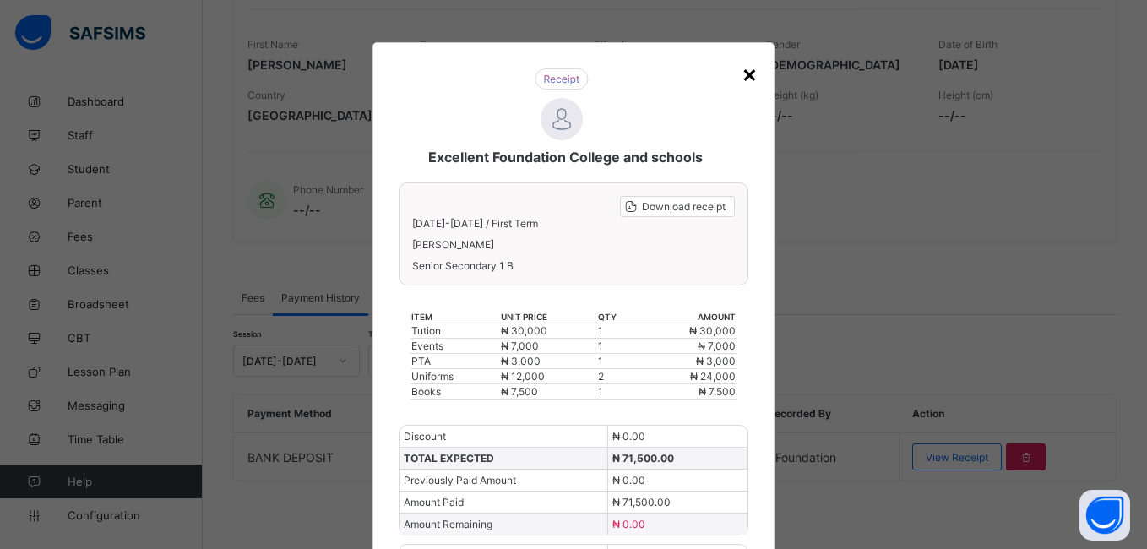
click at [741, 80] on div "×" at bounding box center [749, 73] width 16 height 29
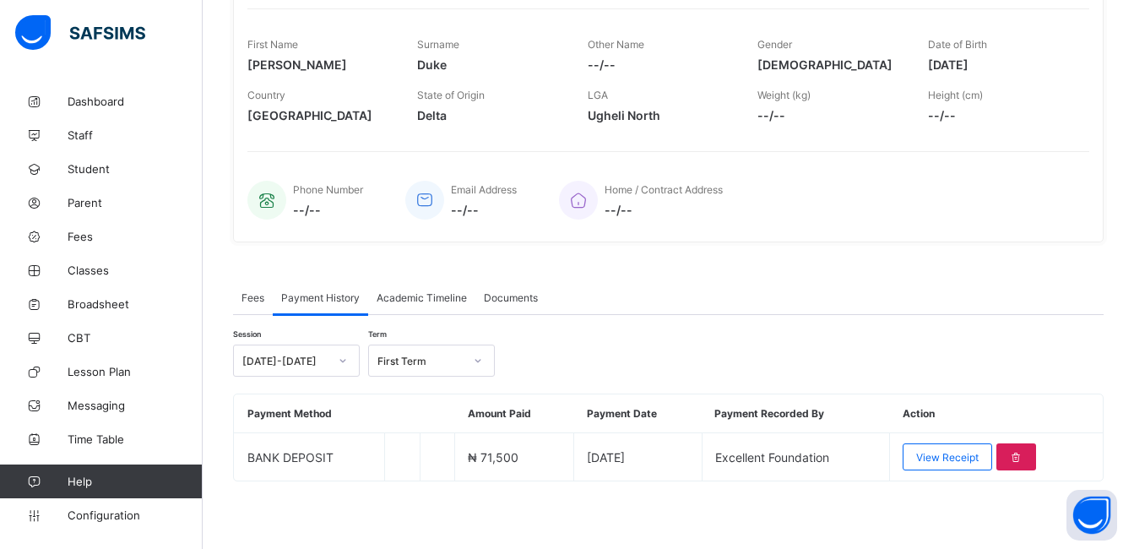
click at [512, 283] on div "Documents" at bounding box center [510, 297] width 71 height 34
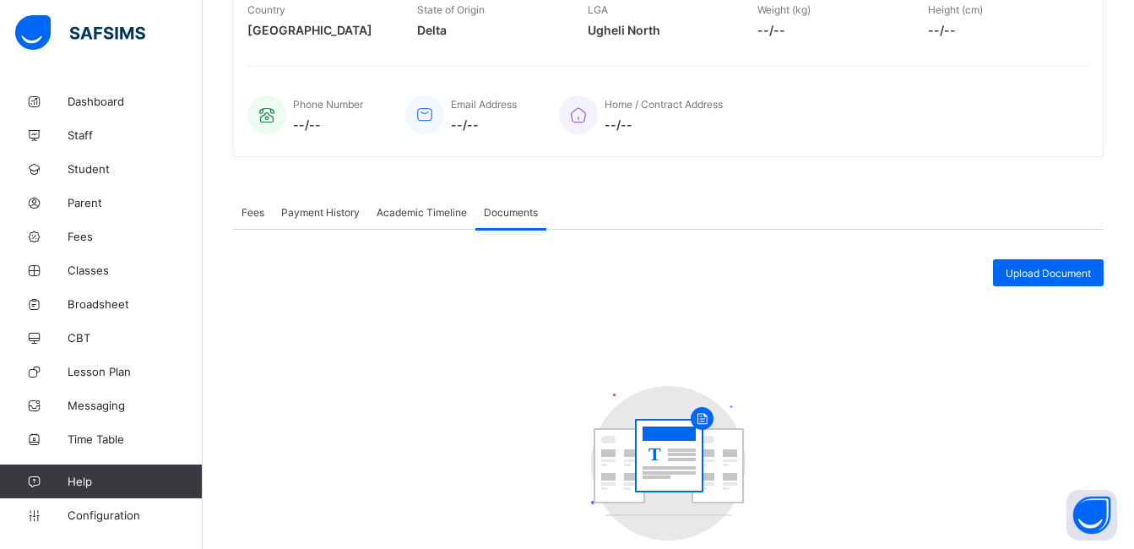
scroll to position [353, 0]
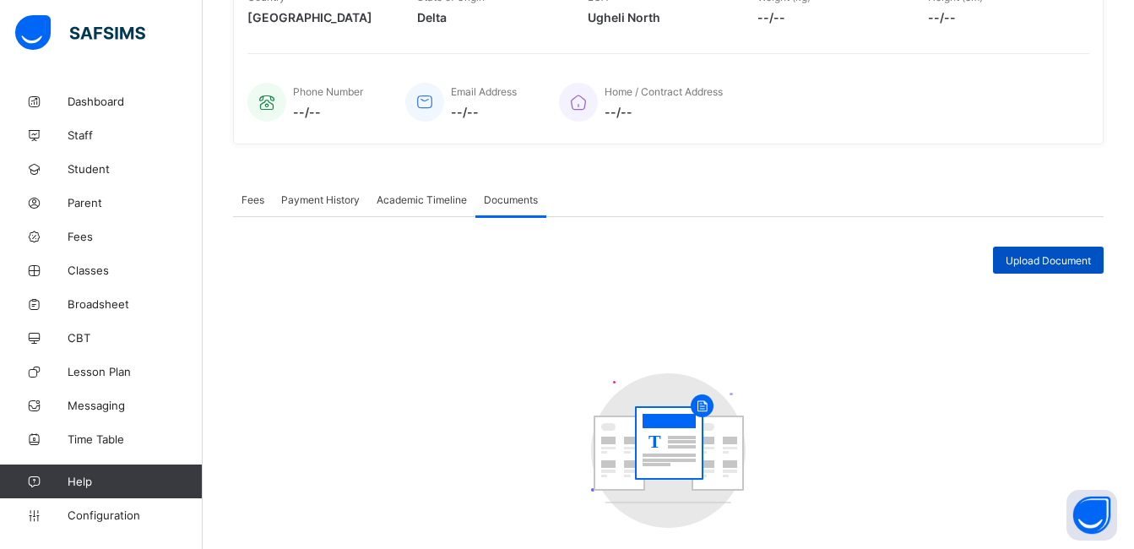
click at [1030, 270] on div "Upload Document" at bounding box center [1048, 260] width 111 height 27
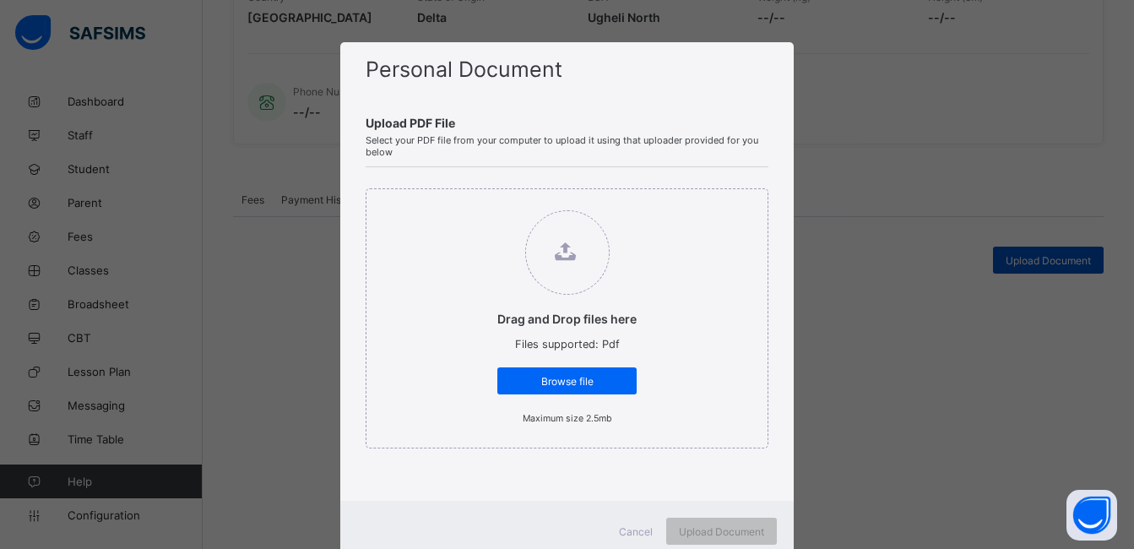
click at [1030, 270] on div "Personal Document Upload PDF File Select your PDF file from your computer to up…" at bounding box center [567, 274] width 1134 height 549
click at [628, 529] on span "Cancel" at bounding box center [636, 531] width 34 height 13
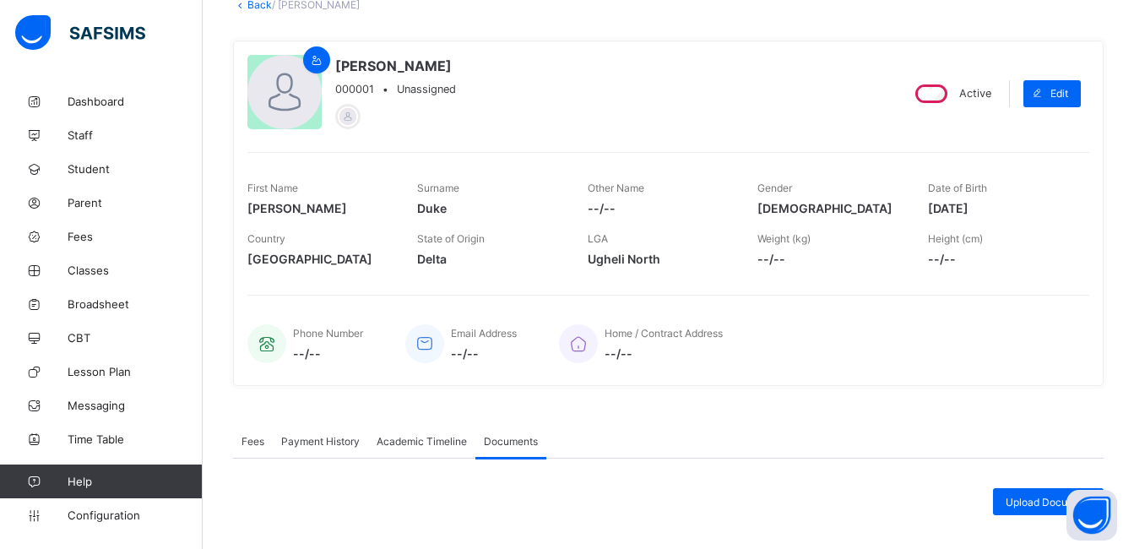
scroll to position [85, 0]
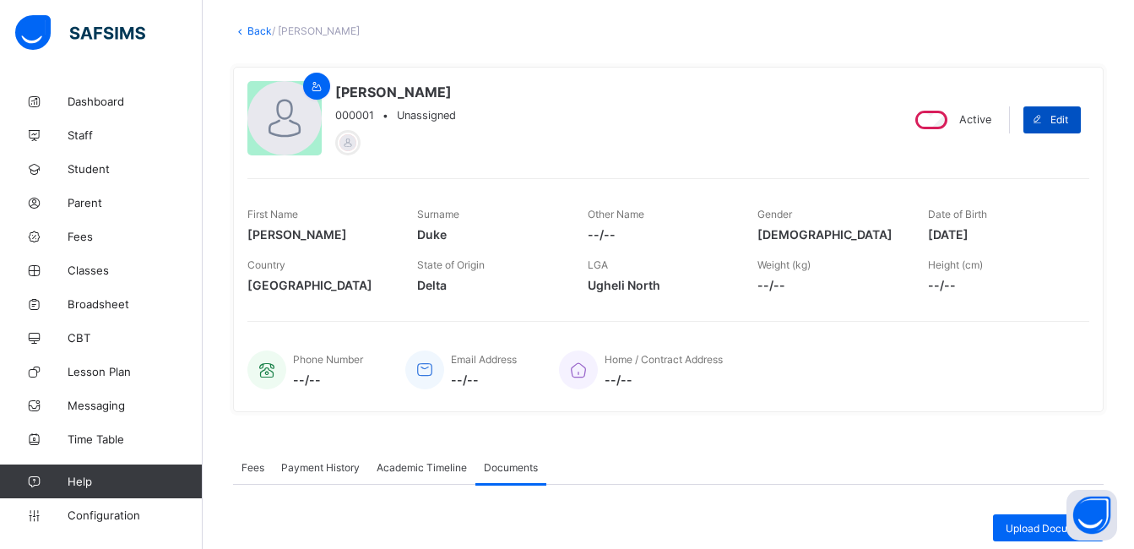
click at [1068, 125] on span "Edit" at bounding box center [1059, 119] width 18 height 13
select select "**"
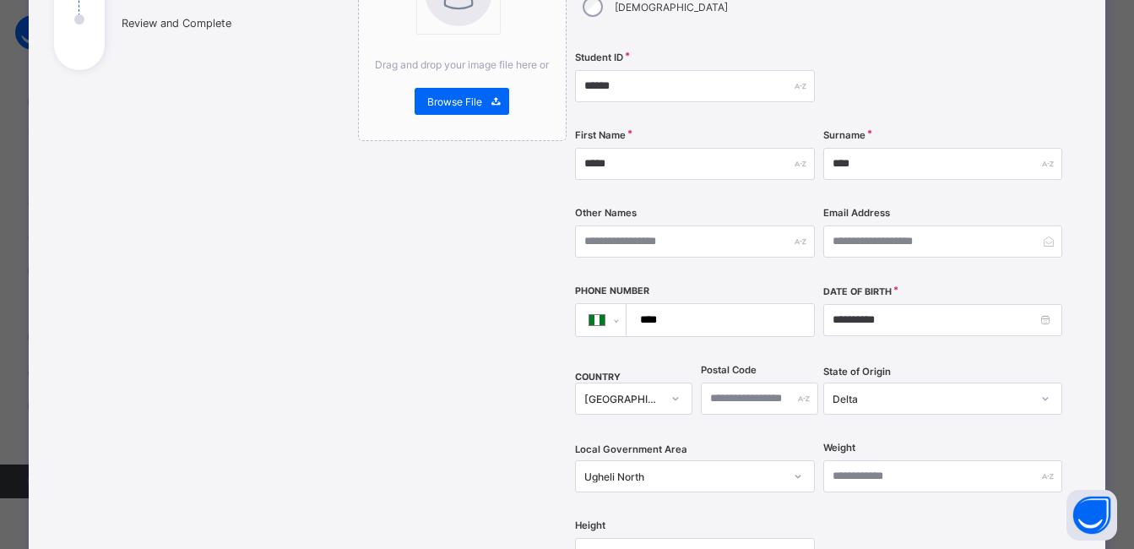
scroll to position [0, 0]
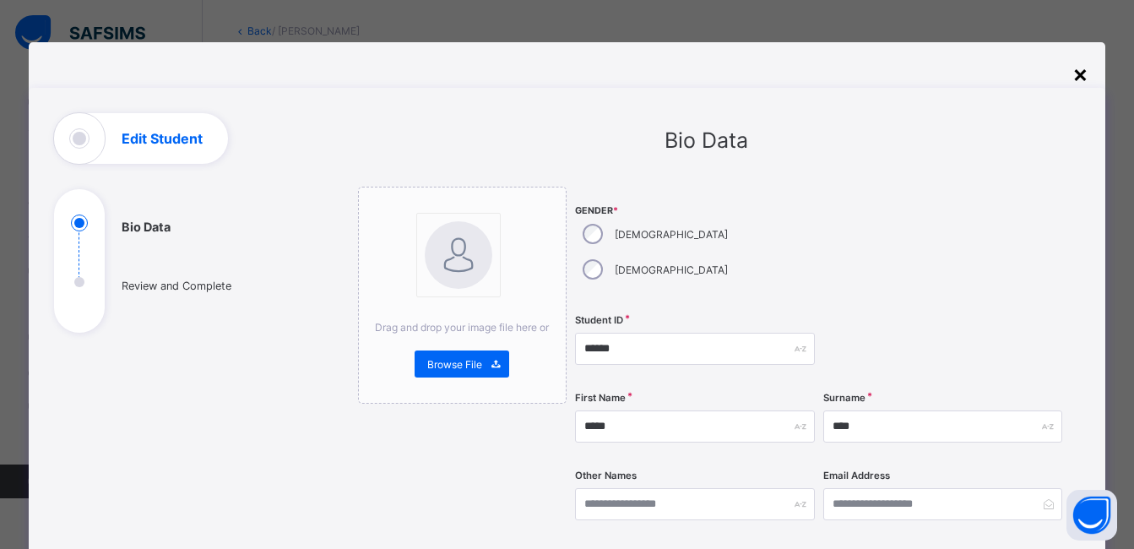
click at [1080, 75] on div "×" at bounding box center [1080, 73] width 16 height 29
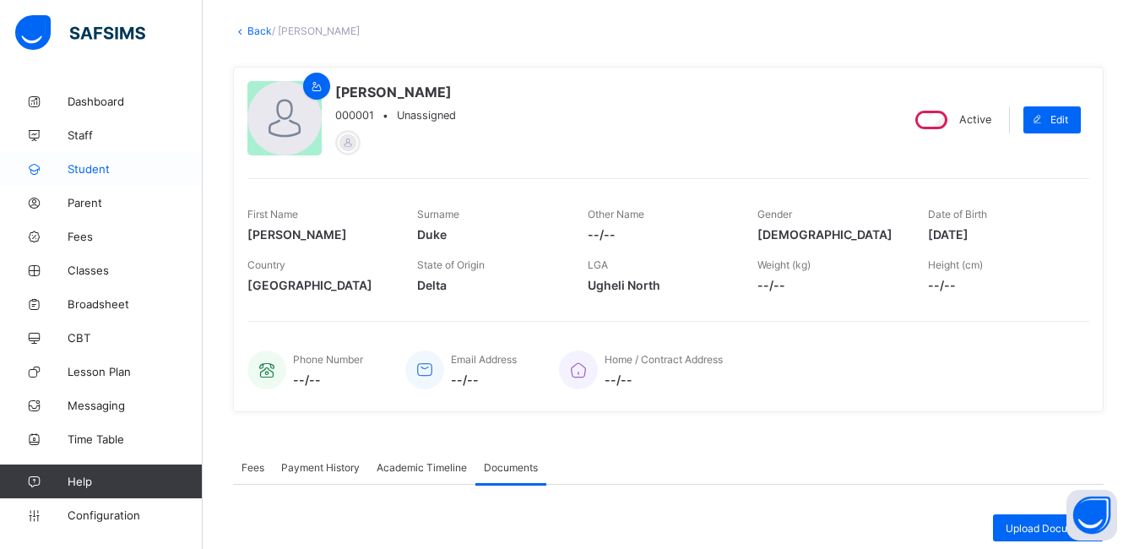
click at [125, 155] on link "Student" at bounding box center [101, 169] width 203 height 34
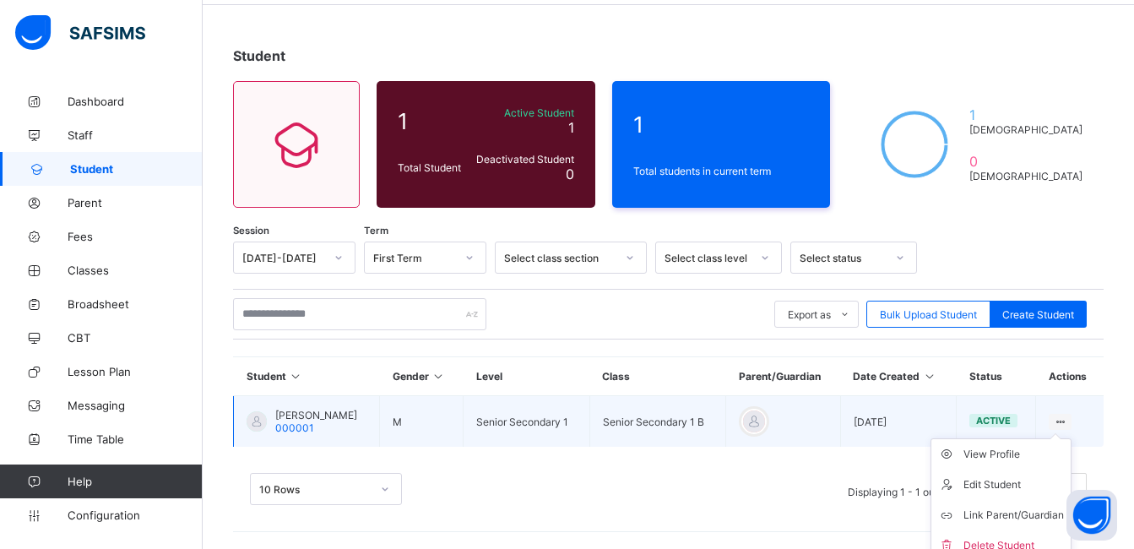
scroll to position [75, 0]
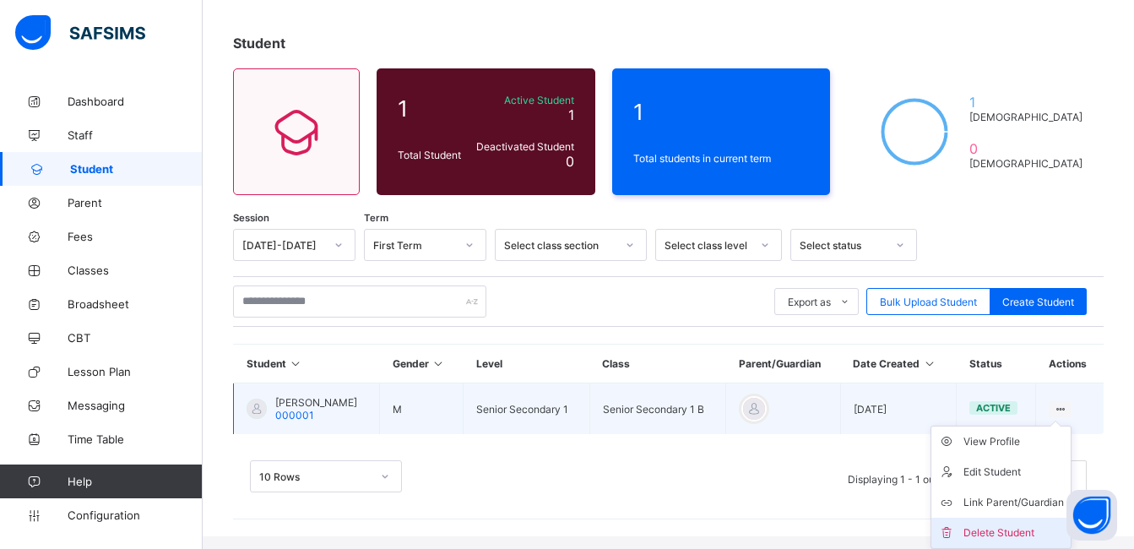
click at [1025, 537] on div "Delete Student" at bounding box center [1013, 532] width 100 height 17
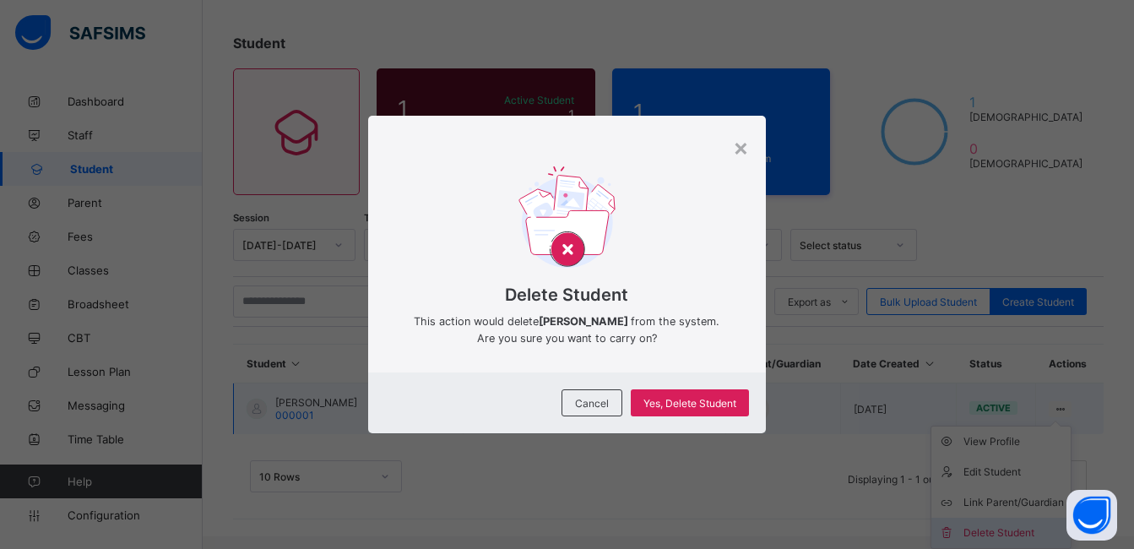
scroll to position [62, 0]
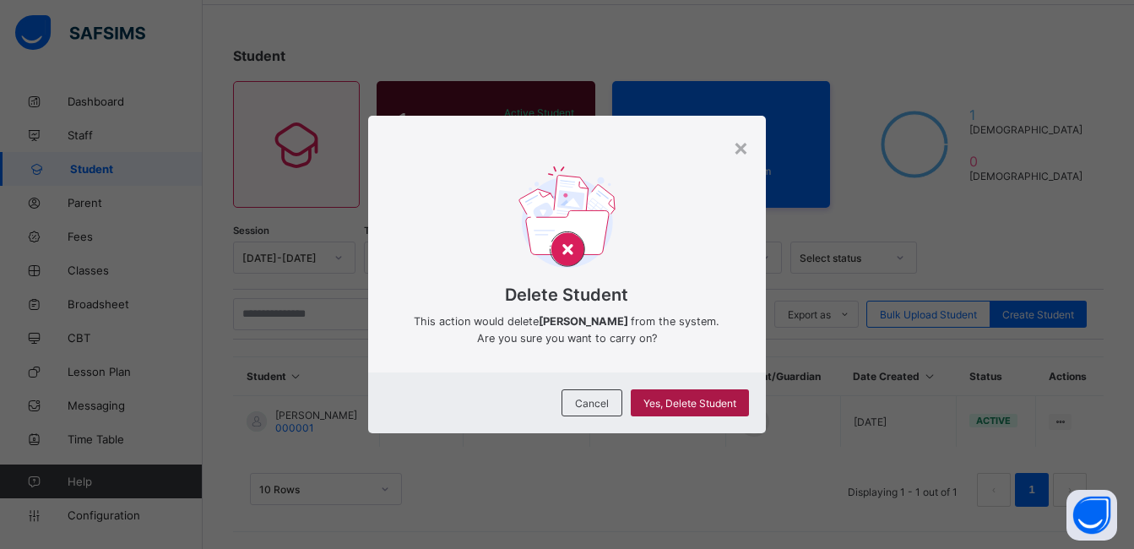
click at [676, 399] on span "Yes, Delete Student" at bounding box center [689, 403] width 93 height 13
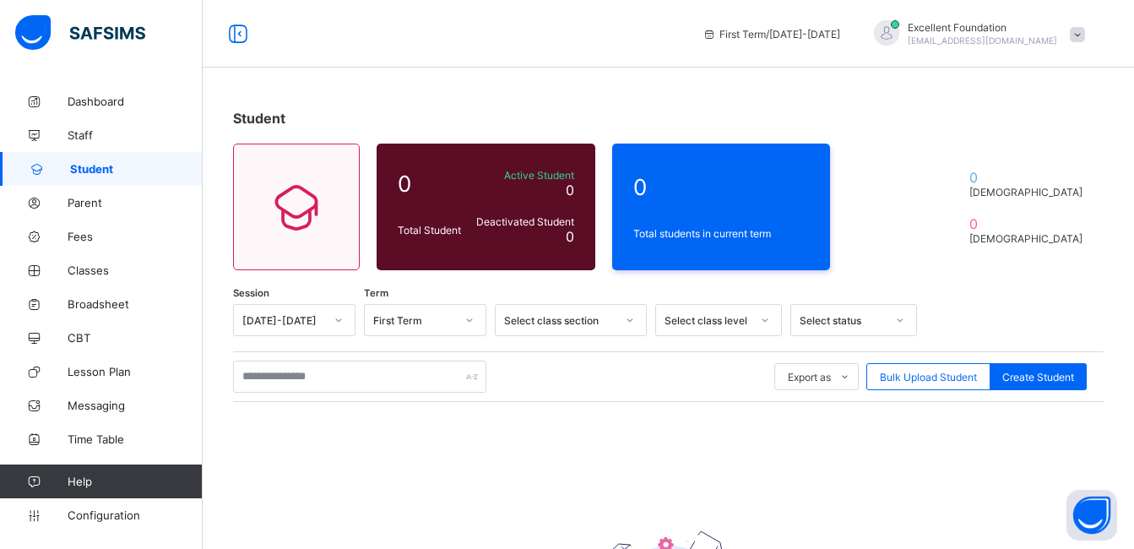
scroll to position [62, 0]
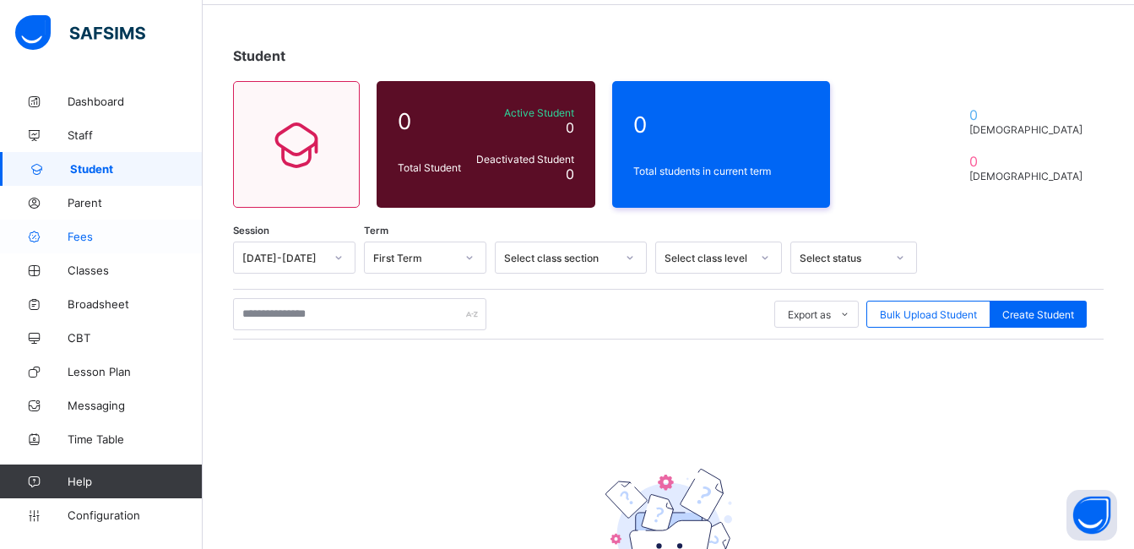
click at [107, 224] on link "Fees" at bounding box center [101, 237] width 203 height 34
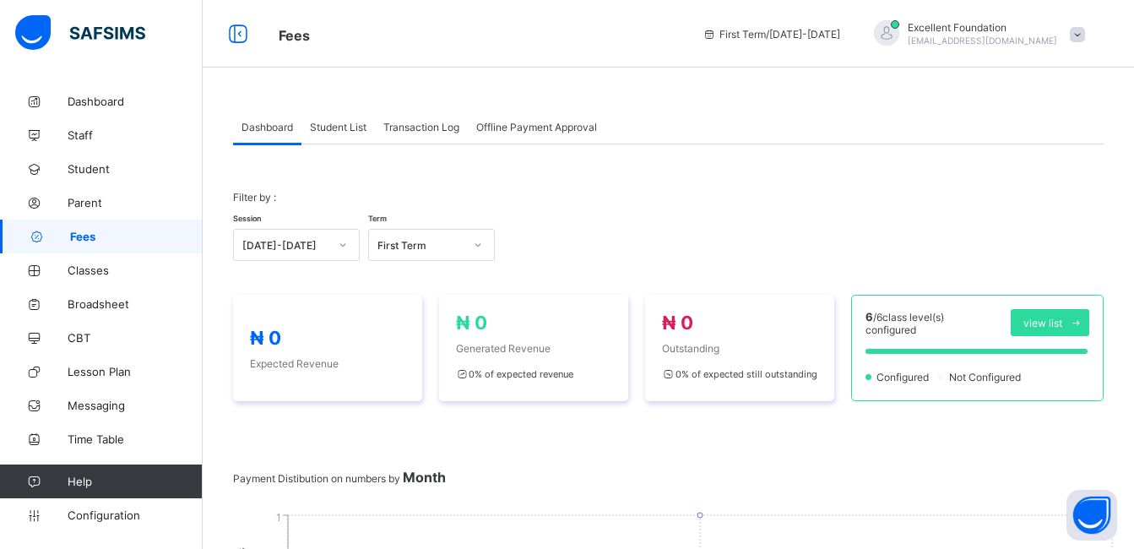
click at [526, 130] on span "Offline Payment Approval" at bounding box center [536, 127] width 121 height 13
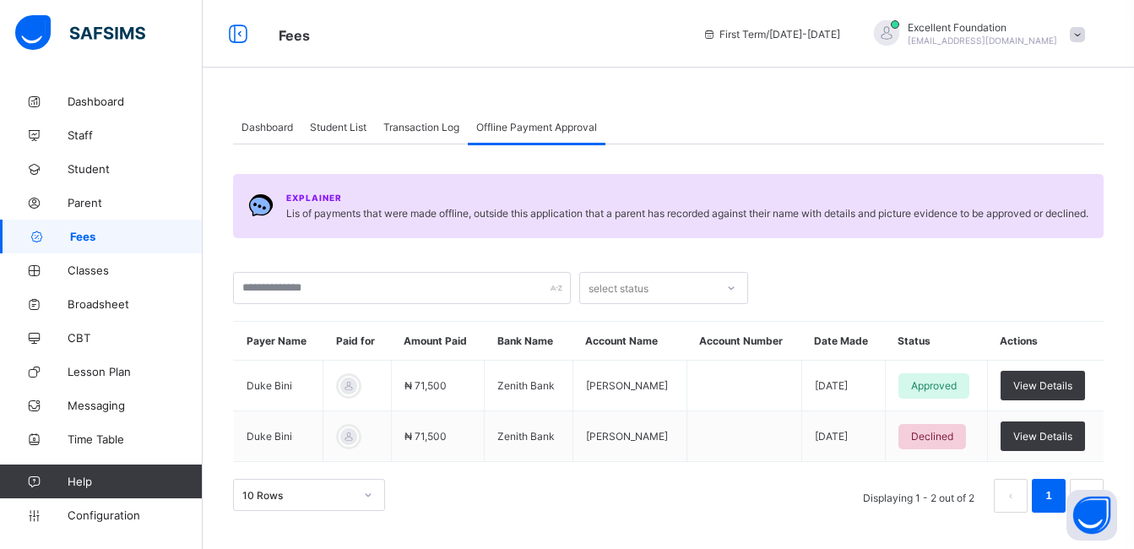
scroll to position [2, 0]
click at [124, 203] on span "Parent" at bounding box center [135, 203] width 135 height 14
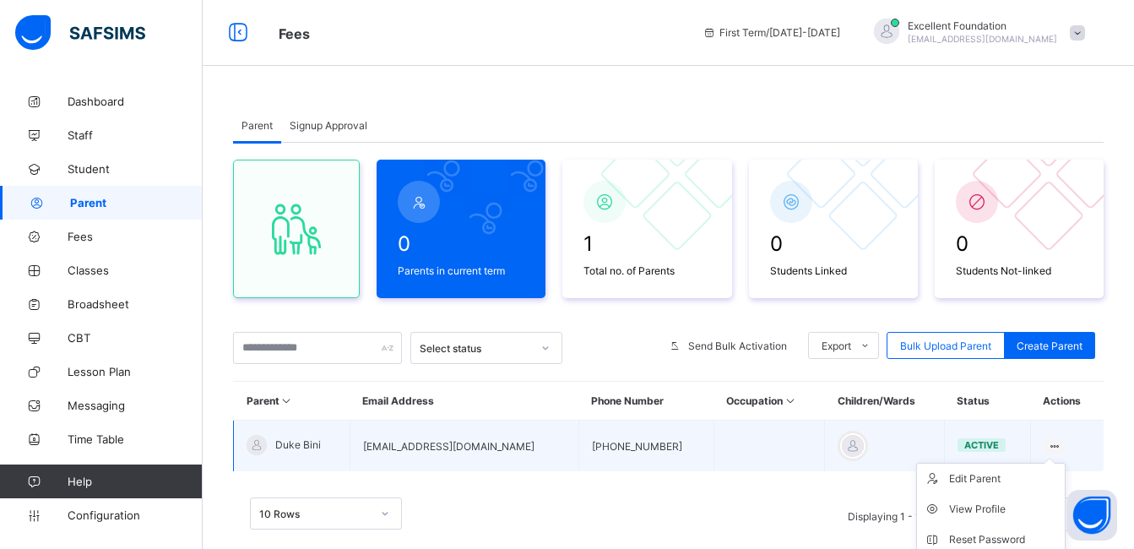
click at [1056, 443] on icon at bounding box center [1055, 446] width 14 height 13
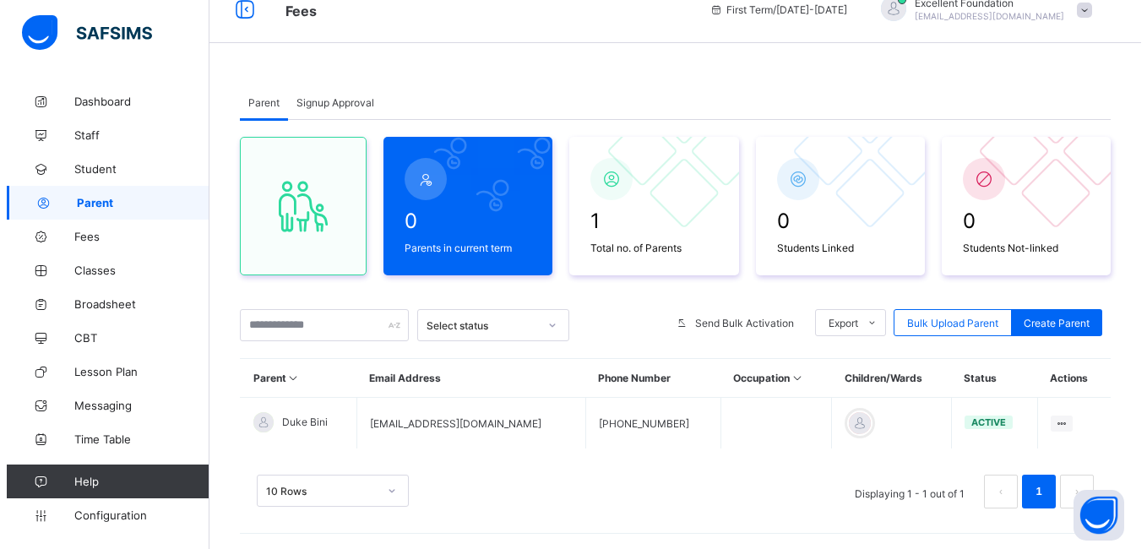
scroll to position [43, 0]
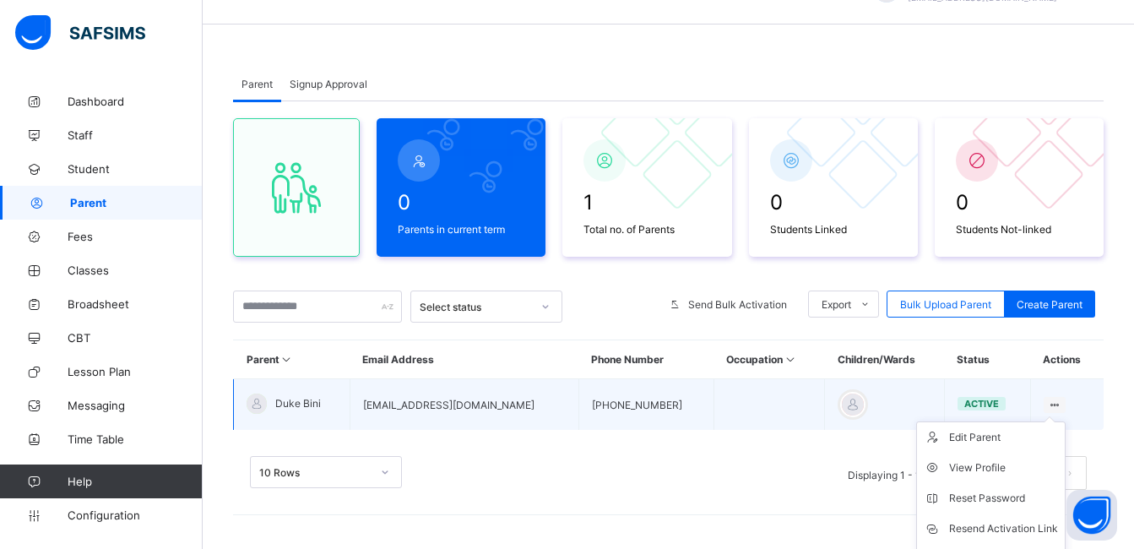
click at [1062, 403] on icon at bounding box center [1055, 405] width 14 height 13
click at [1055, 414] on td "Edit Parent View Profile Reset Password Resend Activation Link Change Email Lin…" at bounding box center [1066, 405] width 73 height 52
click at [1015, 548] on li "Change Email" at bounding box center [991, 559] width 148 height 30
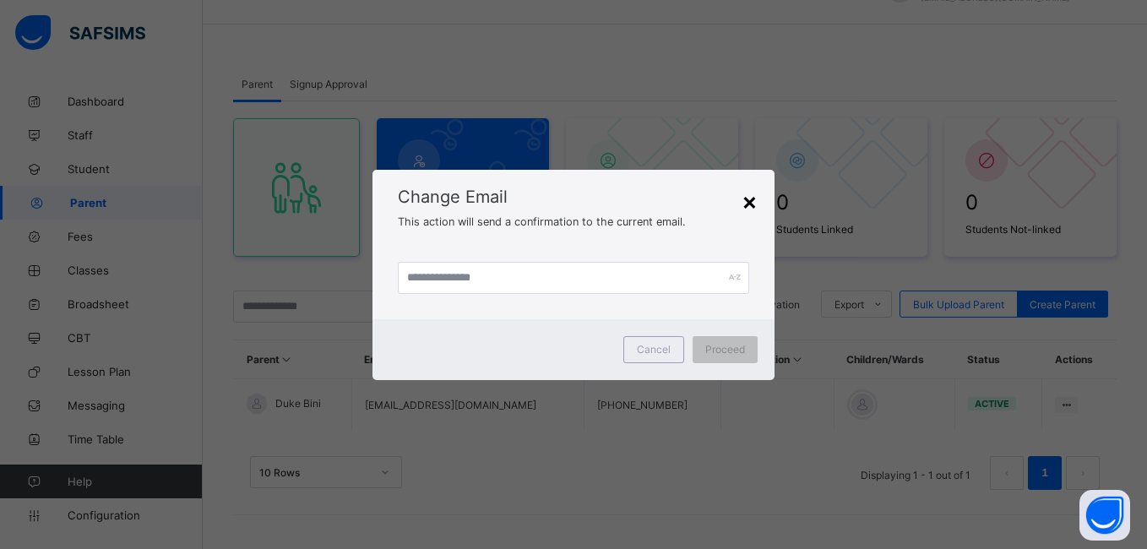
click at [747, 198] on div "×" at bounding box center [749, 201] width 16 height 29
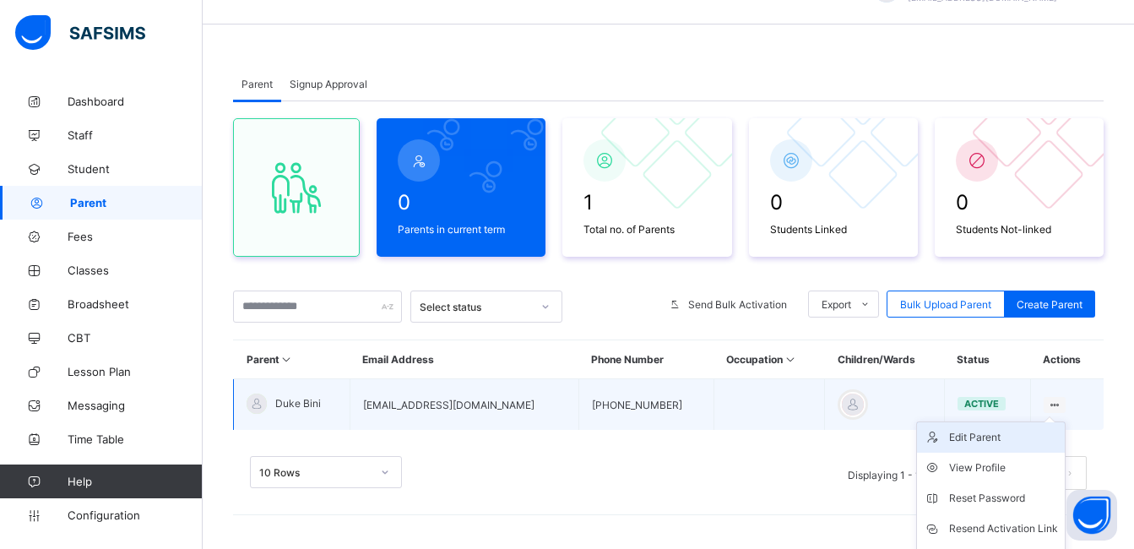
click at [1032, 431] on div "Edit Parent" at bounding box center [1003, 437] width 109 height 17
select select "**"
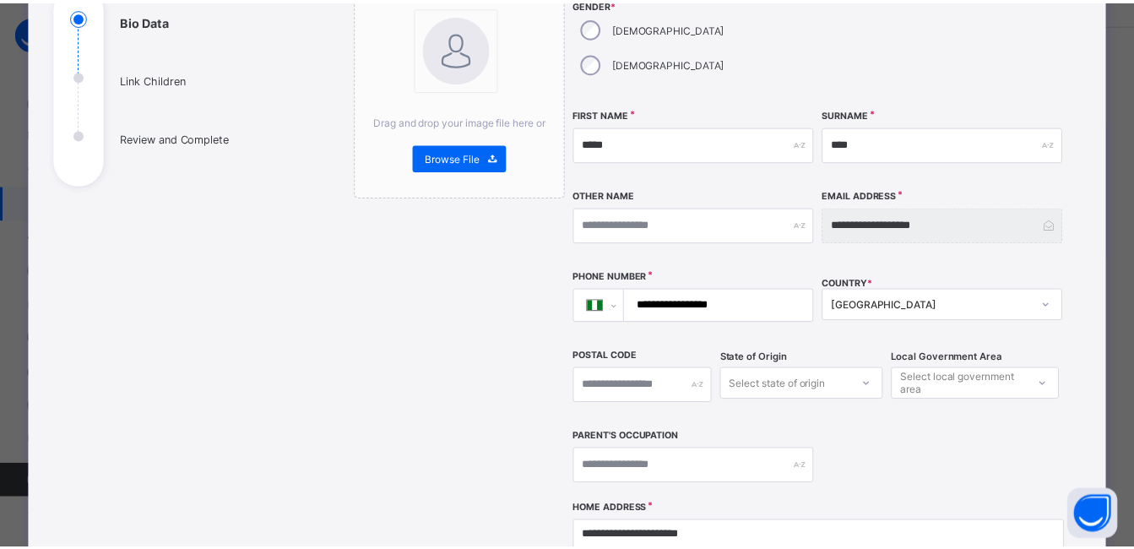
scroll to position [0, 0]
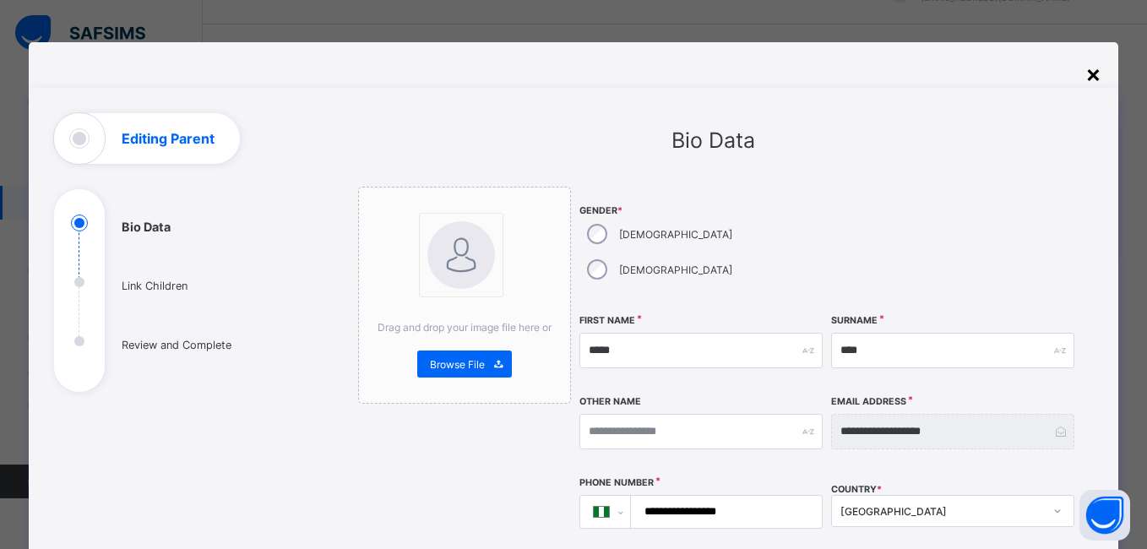
click at [1085, 62] on div "×" at bounding box center [1093, 73] width 16 height 29
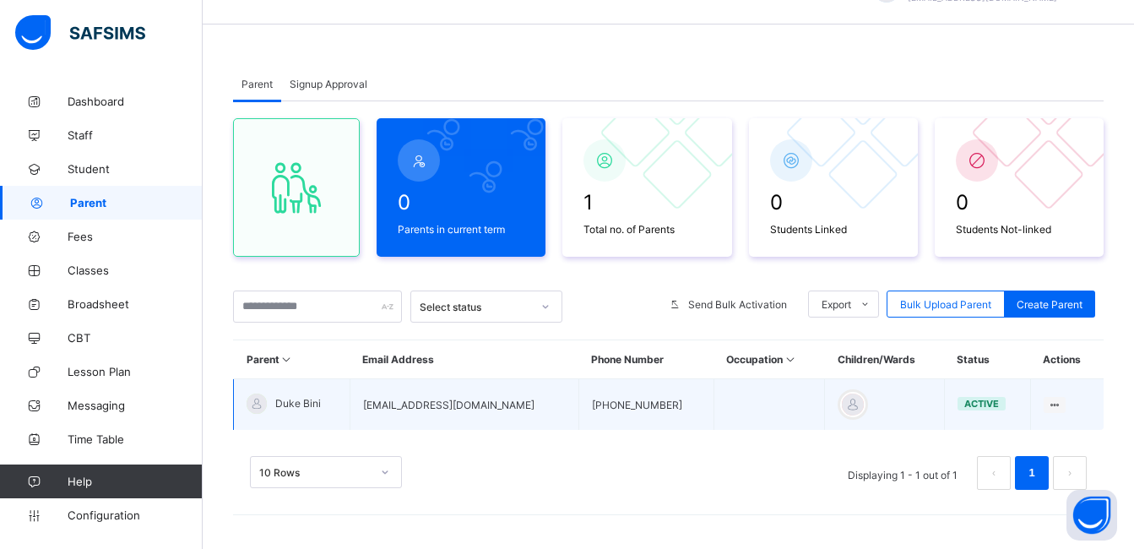
click at [578, 395] on td "+2347064475002" at bounding box center [645, 405] width 135 height 52
drag, startPoint x: 570, startPoint y: 395, endPoint x: 519, endPoint y: 396, distance: 50.7
click at [519, 396] on td "artusduke@gmail.com" at bounding box center [464, 405] width 229 height 52
click at [840, 402] on div at bounding box center [852, 404] width 25 height 25
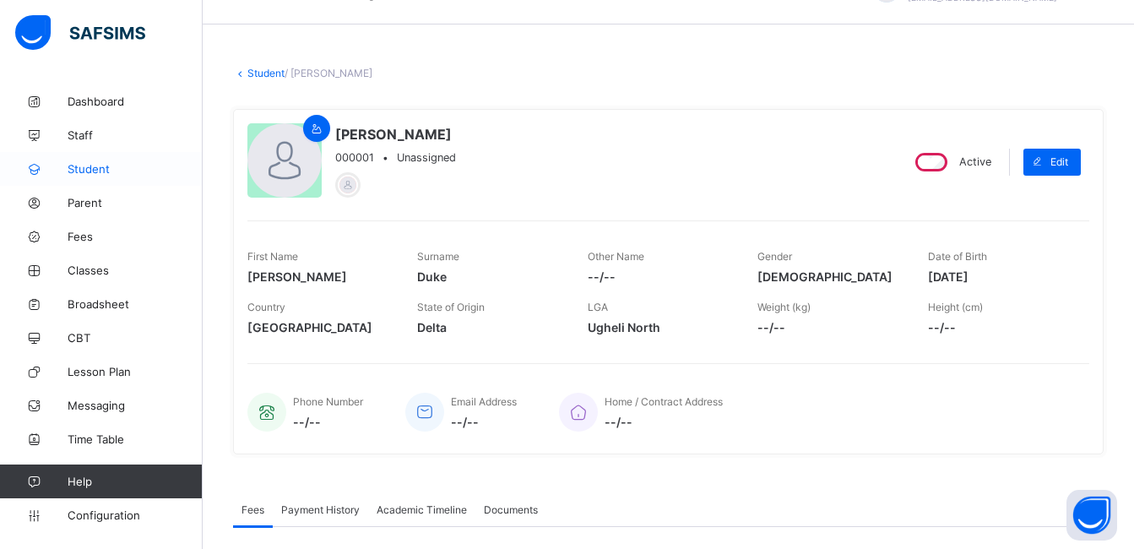
click at [126, 175] on span "Student" at bounding box center [135, 169] width 135 height 14
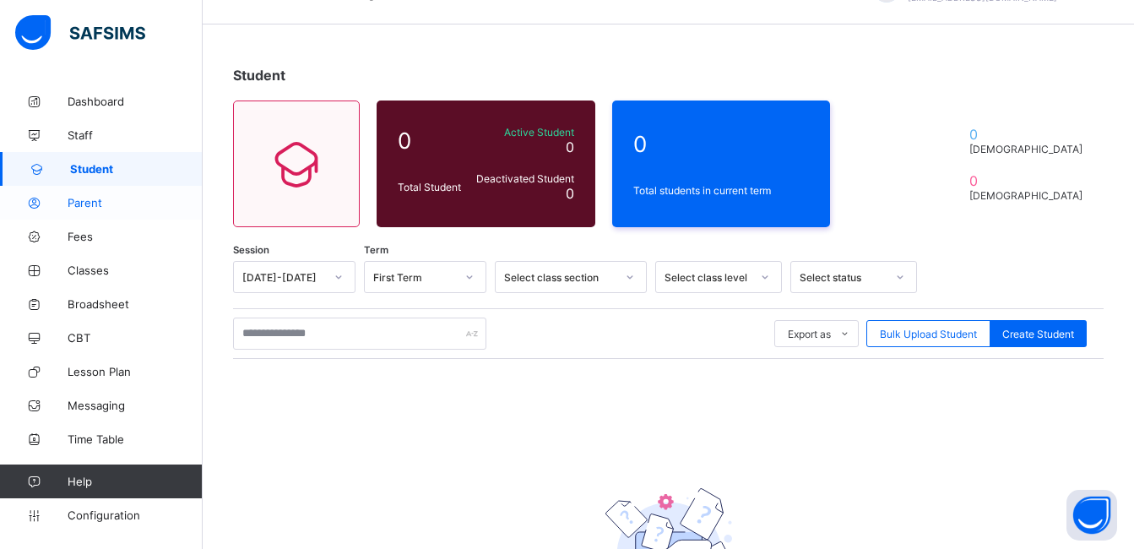
click at [100, 198] on span "Parent" at bounding box center [135, 203] width 135 height 14
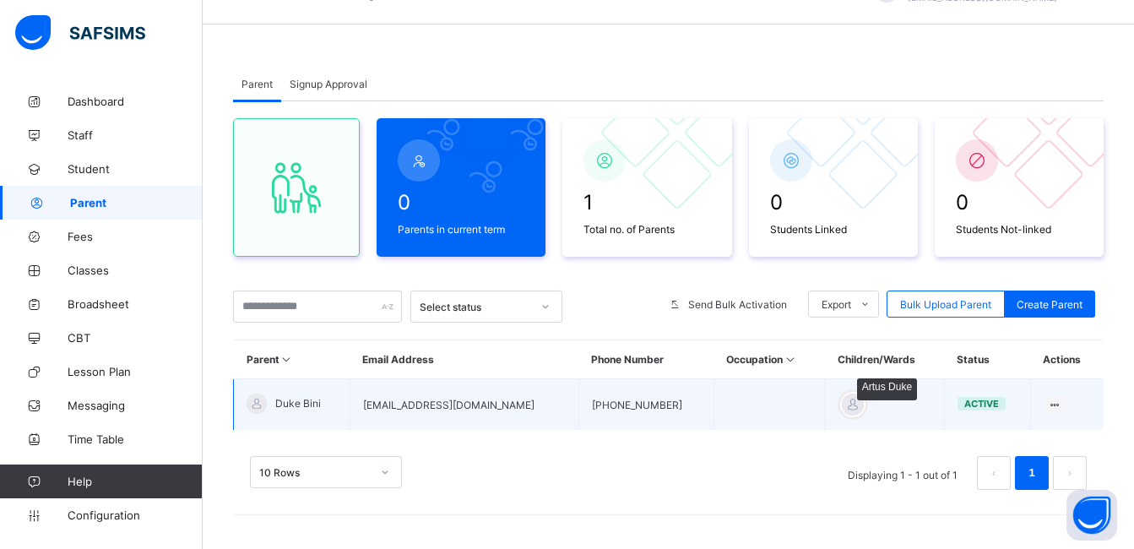
click at [840, 398] on div at bounding box center [852, 404] width 25 height 25
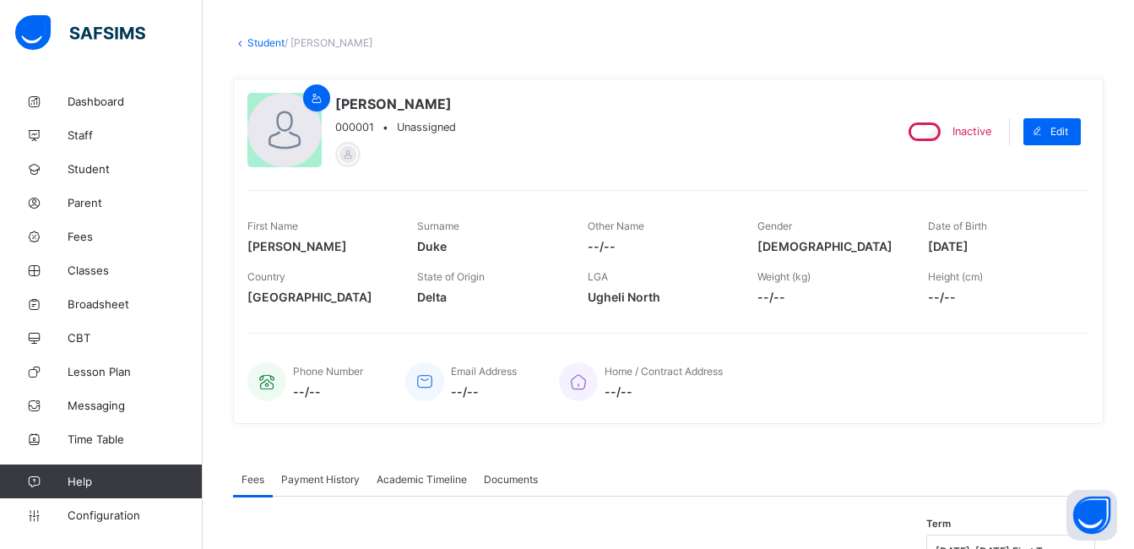
scroll to position [53, 0]
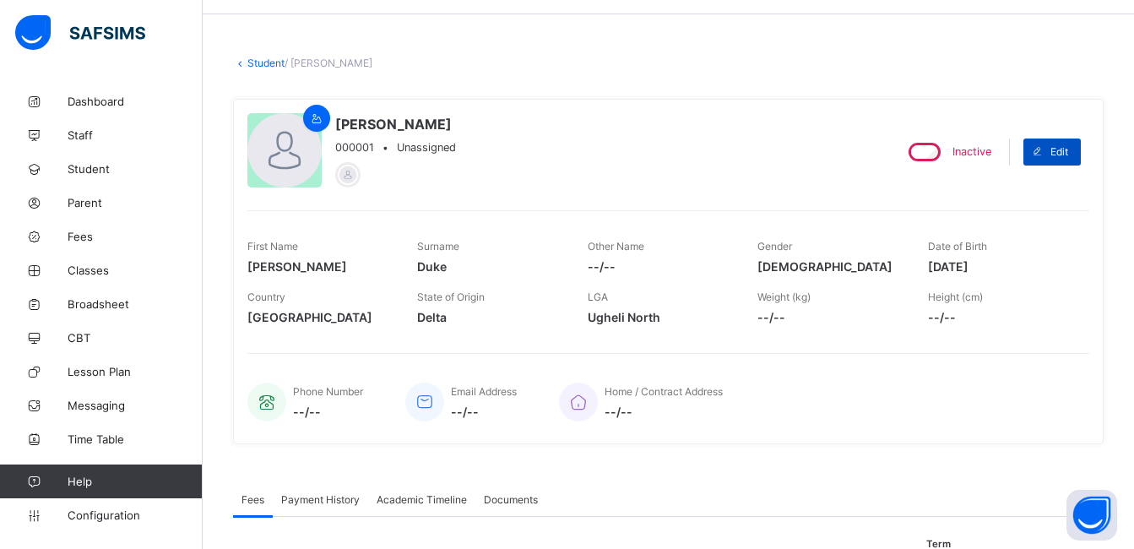
click at [1066, 146] on span "Edit" at bounding box center [1059, 151] width 18 height 13
select select "**"
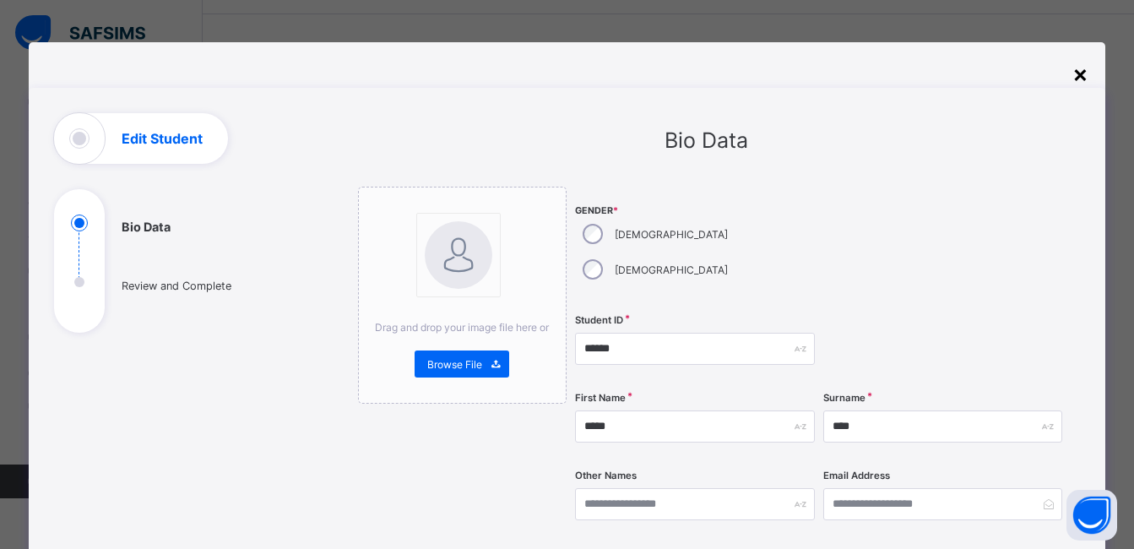
click at [1077, 75] on div "×" at bounding box center [1080, 73] width 16 height 29
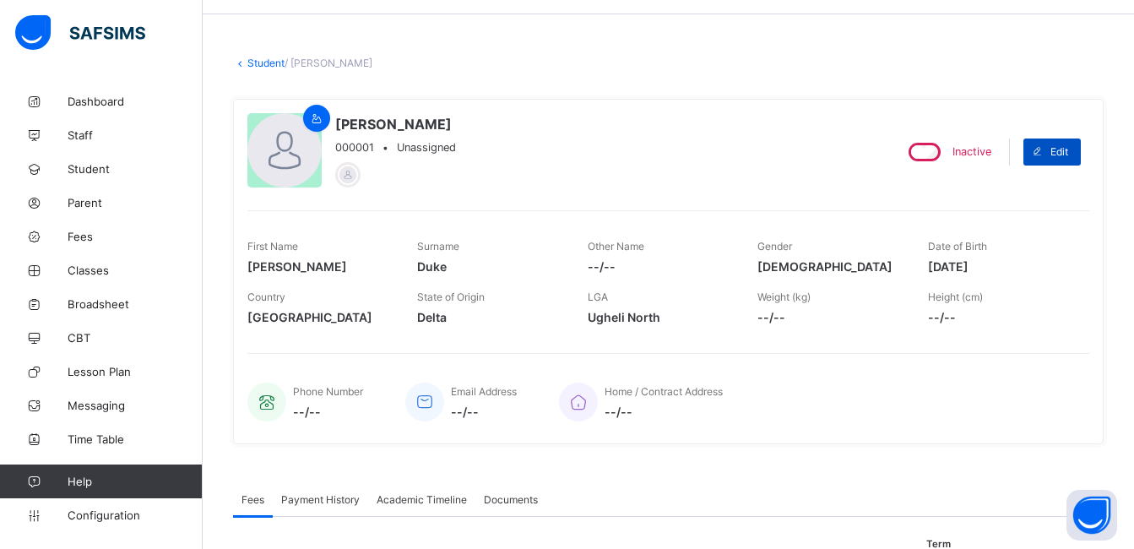
click at [1045, 143] on span at bounding box center [1036, 151] width 27 height 27
select select "**"
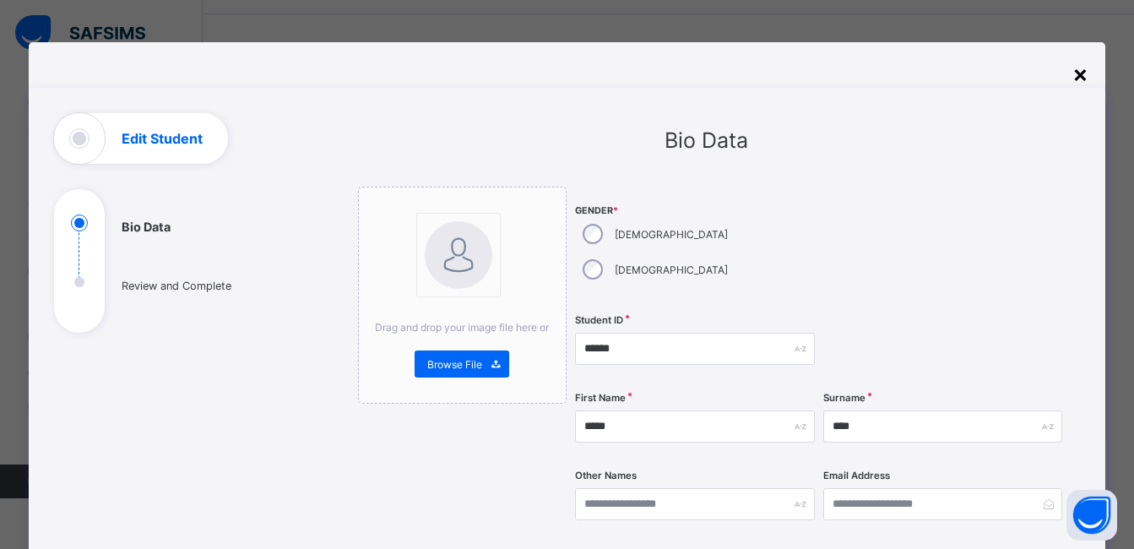
click at [1084, 68] on div "×" at bounding box center [1080, 73] width 16 height 29
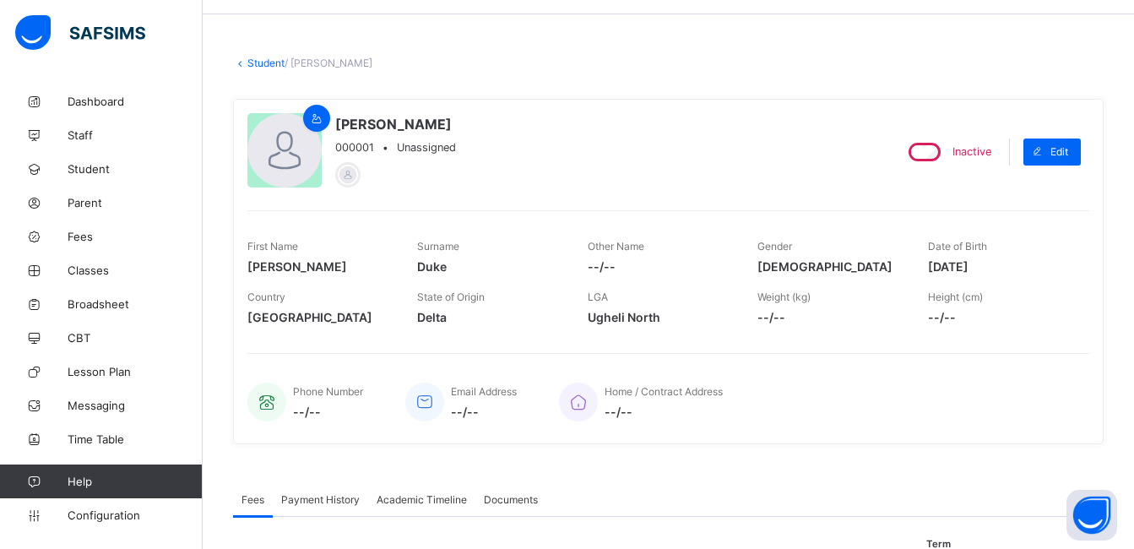
scroll to position [0, 0]
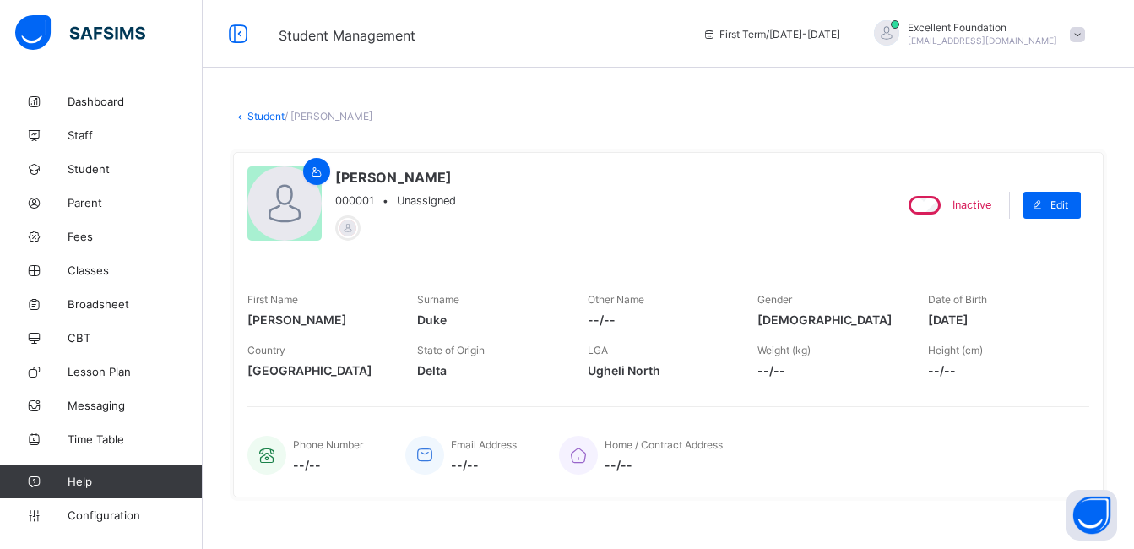
click at [1085, 28] on span at bounding box center [1077, 34] width 15 height 15
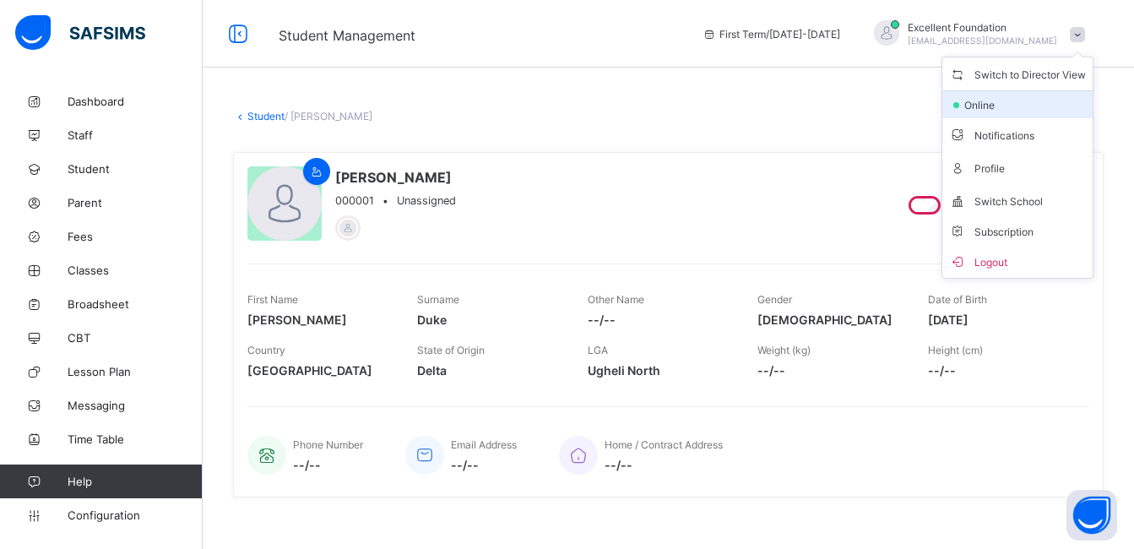
click at [1021, 100] on li "online" at bounding box center [1017, 104] width 150 height 27
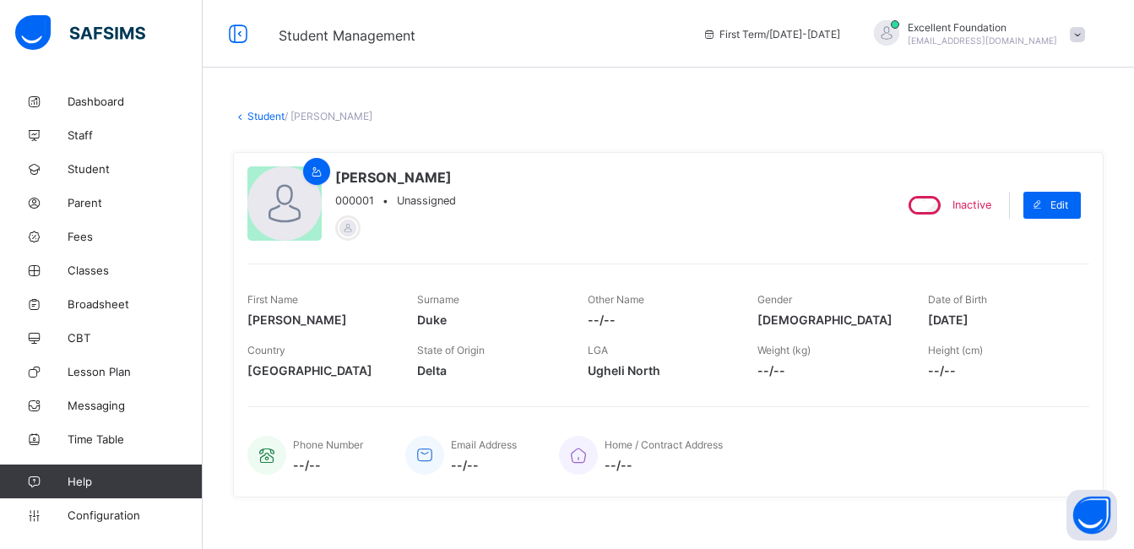
click at [1082, 41] on div "Excellent Foundation atuyotab@gmail.com" at bounding box center [975, 34] width 236 height 28
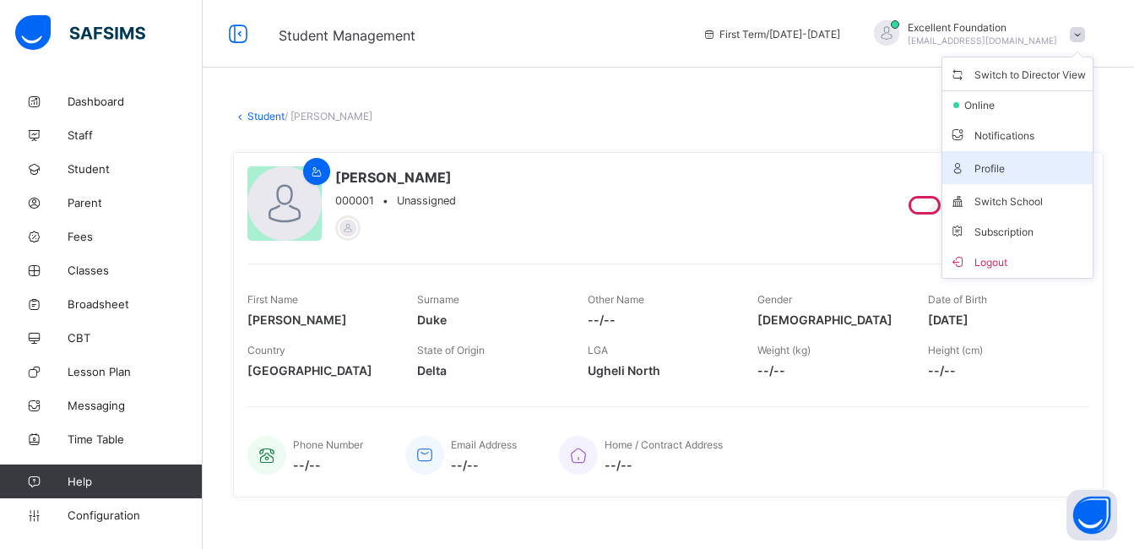
click at [1029, 167] on span "Profile" at bounding box center [1017, 167] width 137 height 19
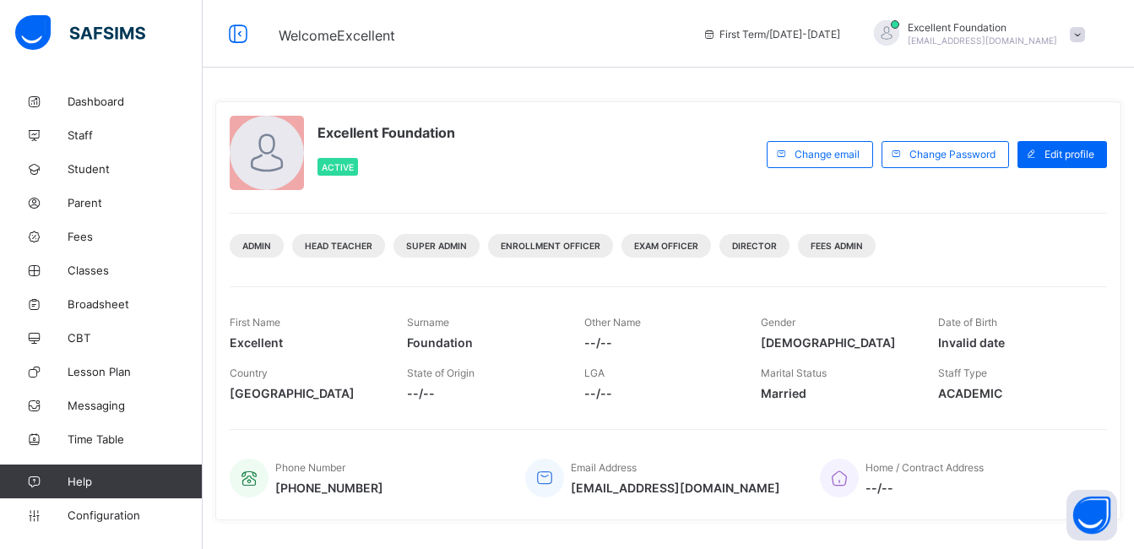
click at [1069, 138] on div "Edit profile" at bounding box center [1062, 155] width 90 height 44
click at [1069, 144] on div "Edit profile" at bounding box center [1062, 154] width 90 height 27
select select "**"
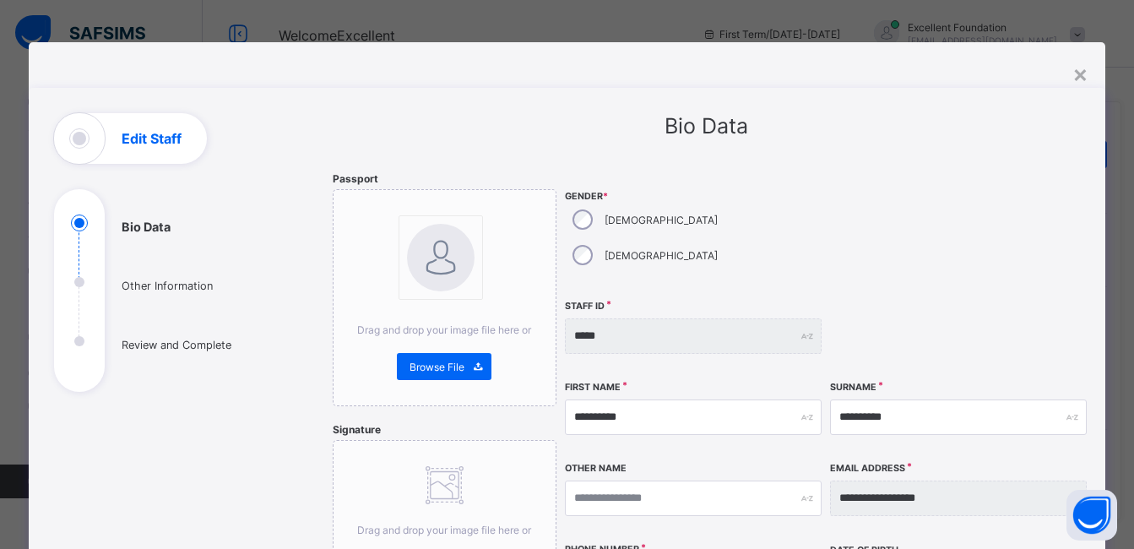
drag, startPoint x: 1110, startPoint y: 173, endPoint x: 1112, endPoint y: 185, distance: 11.9
click at [1112, 185] on div "**********" at bounding box center [567, 274] width 1134 height 549
click at [1076, 79] on div "×" at bounding box center [1080, 73] width 16 height 29
